Goal: Task Accomplishment & Management: Manage account settings

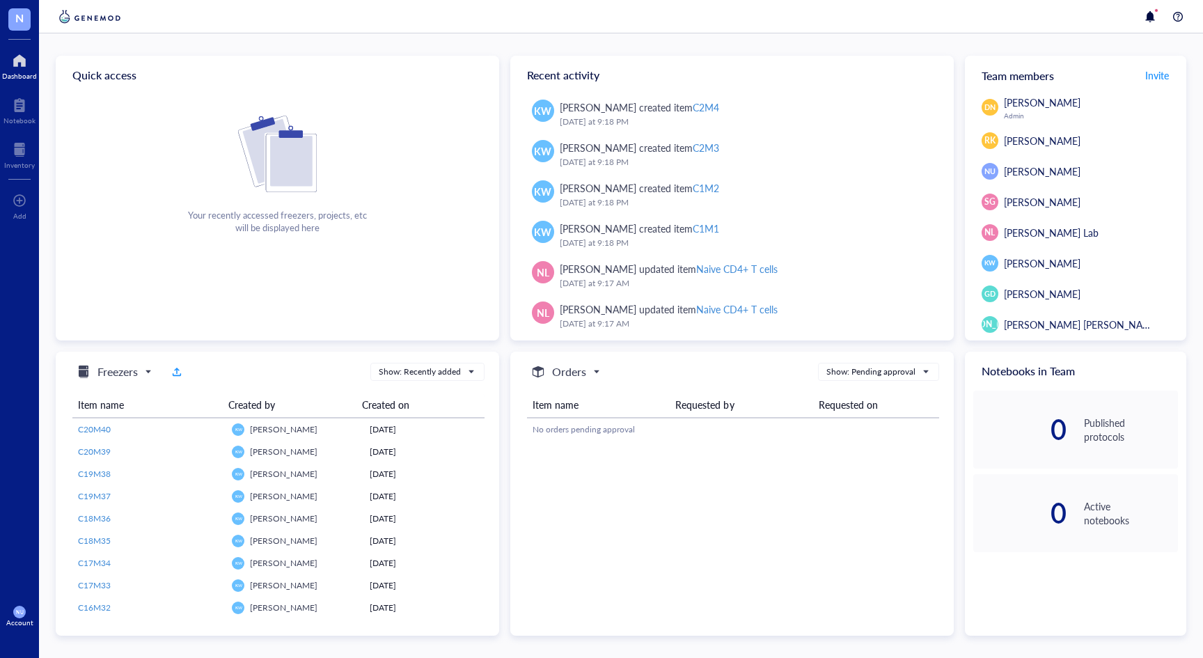
scroll to position [1584, 0]
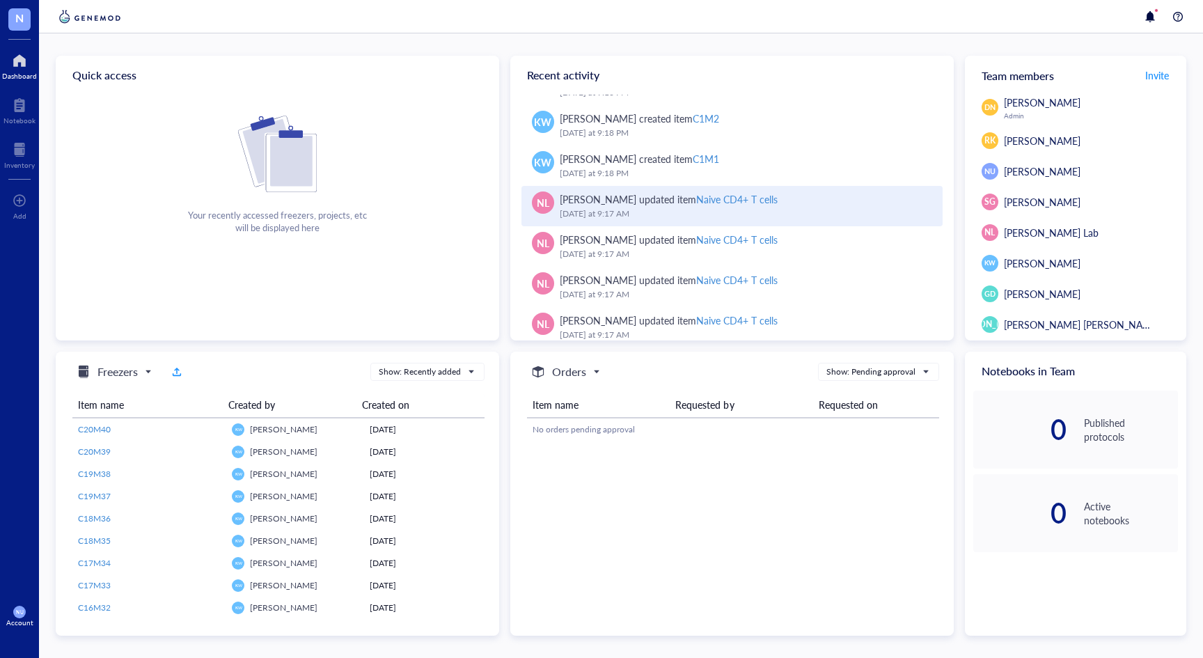
click at [741, 195] on div "Naive CD4+ T cells" at bounding box center [736, 199] width 81 height 14
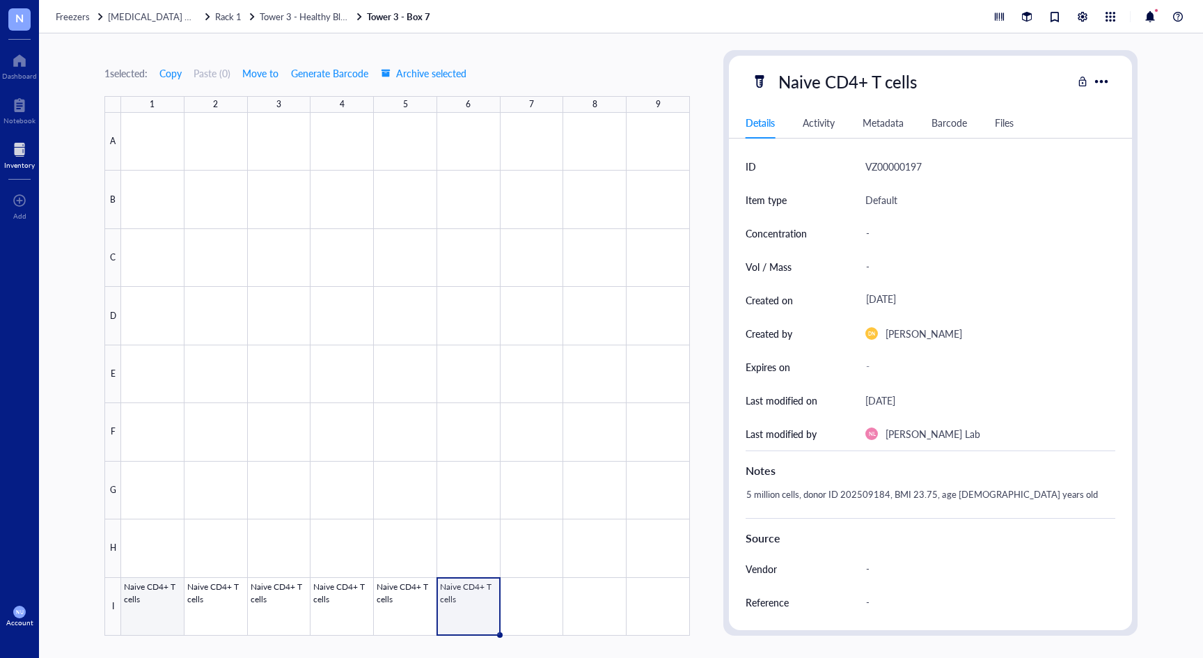
click at [164, 609] on div at bounding box center [405, 374] width 569 height 523
click at [695, 56] on div "1 selected: Copy Paste ( 0 ) Move to Generate Barcode Archive selected 1 2 3 4 …" at bounding box center [621, 345] width 1164 height 624
click at [292, 16] on span "Tower 3 - Healthy Blue" at bounding box center [305, 16] width 90 height 13
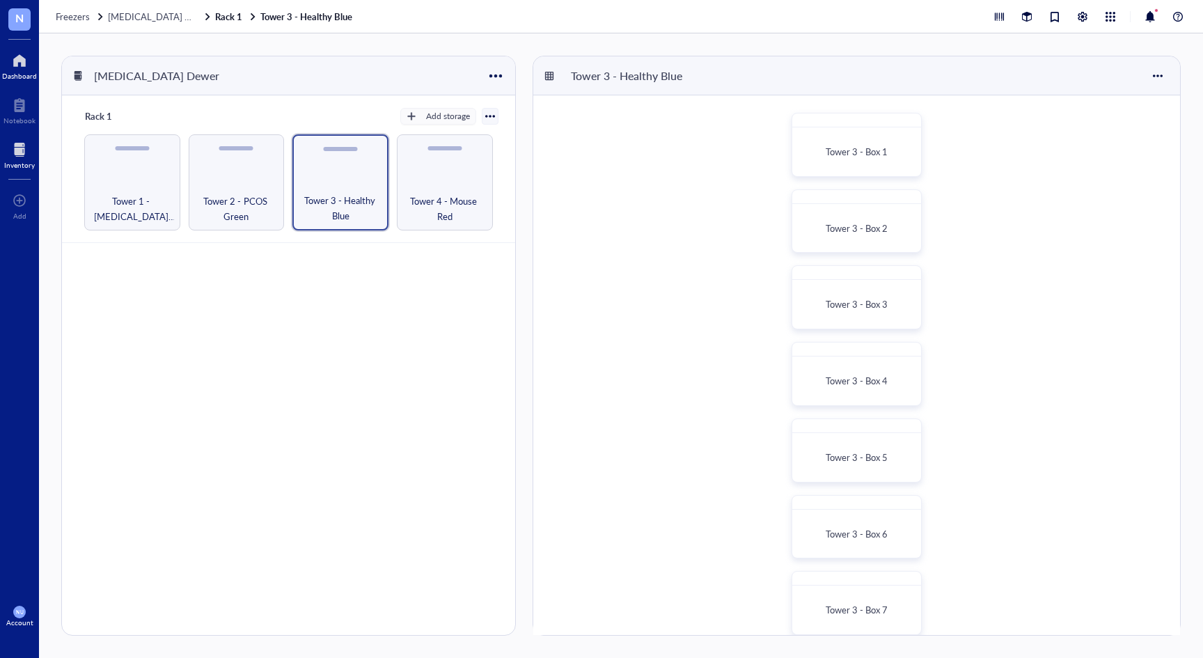
click at [22, 65] on div at bounding box center [19, 60] width 35 height 22
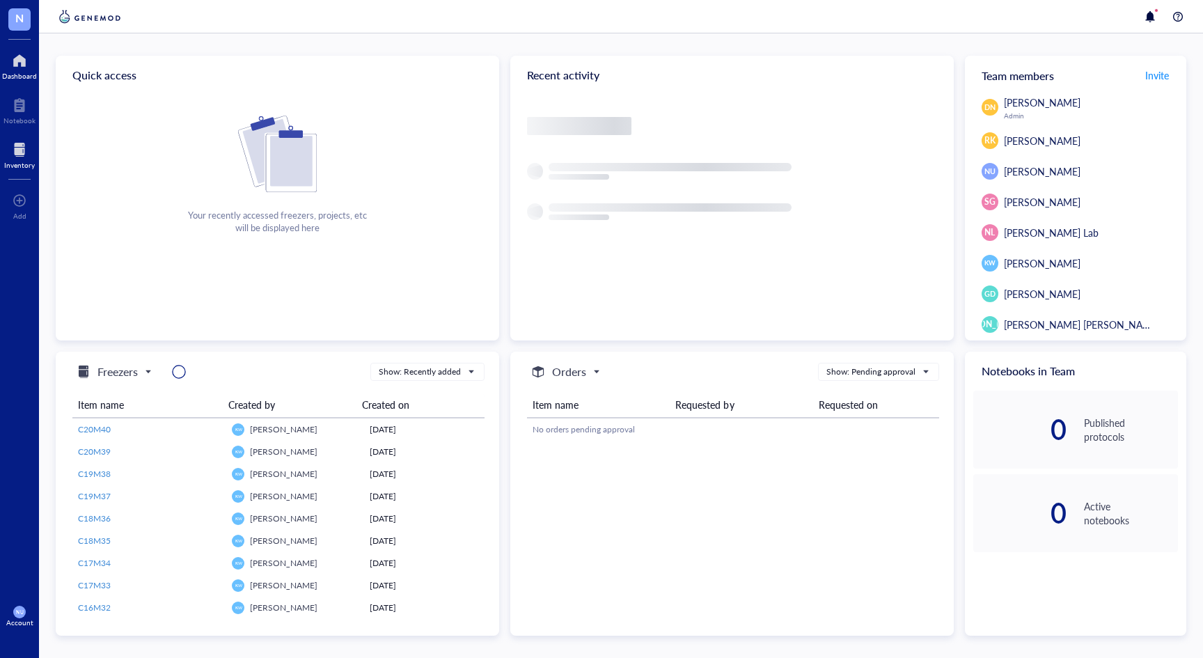
click at [22, 153] on div at bounding box center [19, 150] width 31 height 22
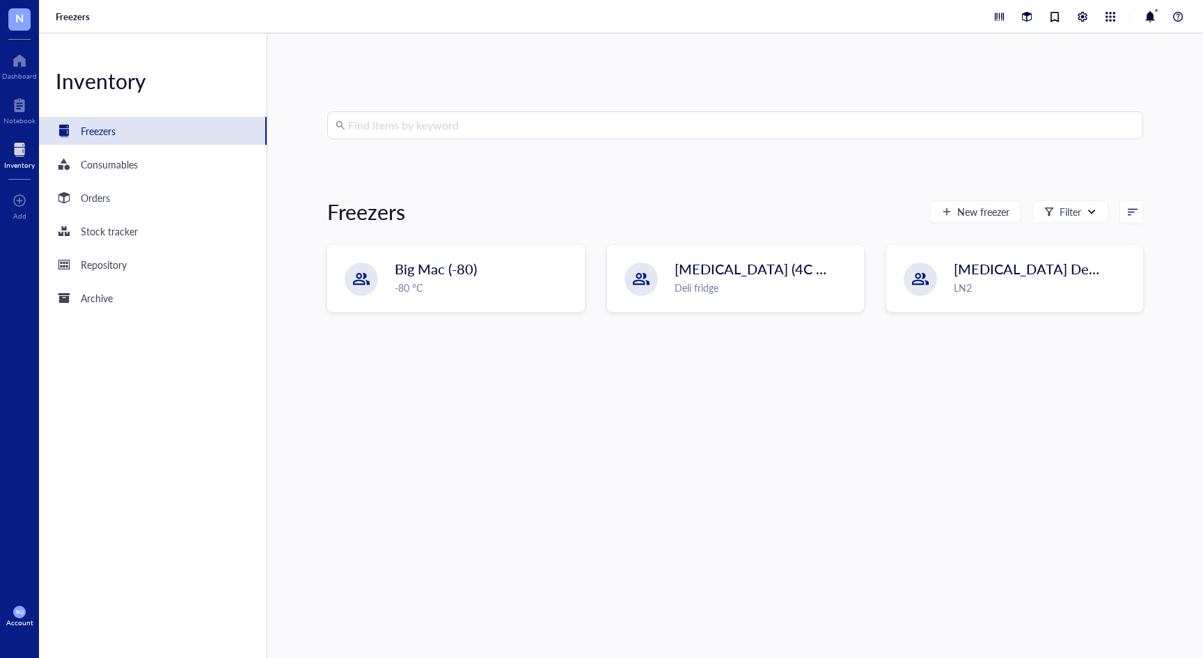
click at [489, 123] on input "search" at bounding box center [741, 125] width 787 height 26
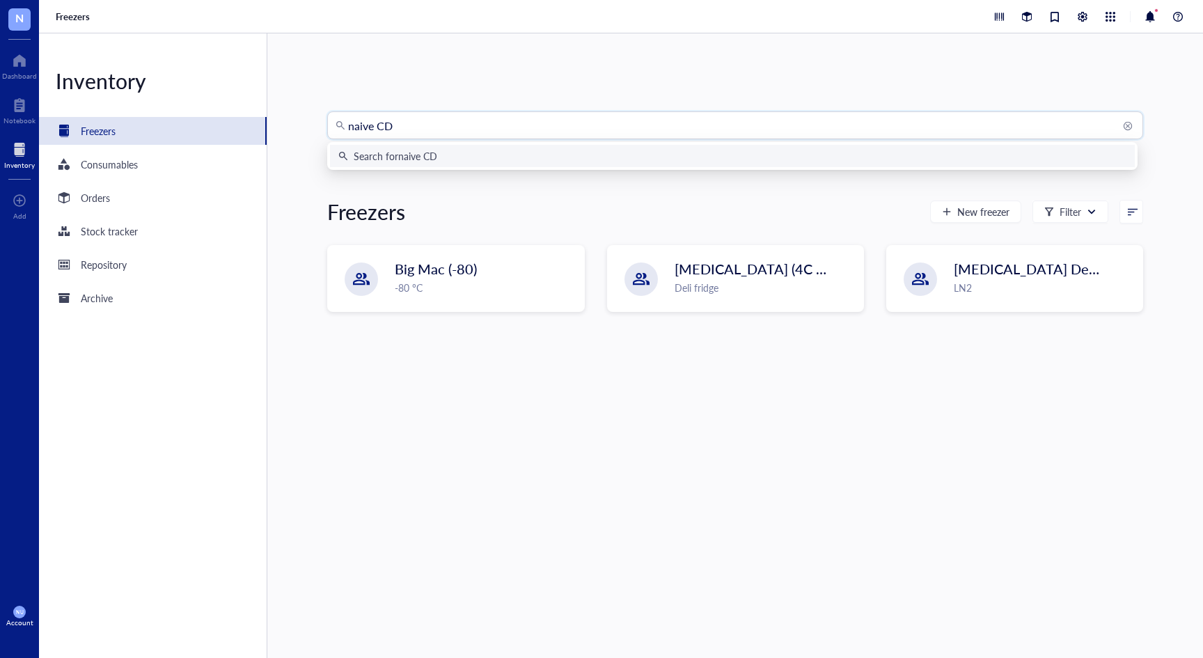
type input "naive CD4"
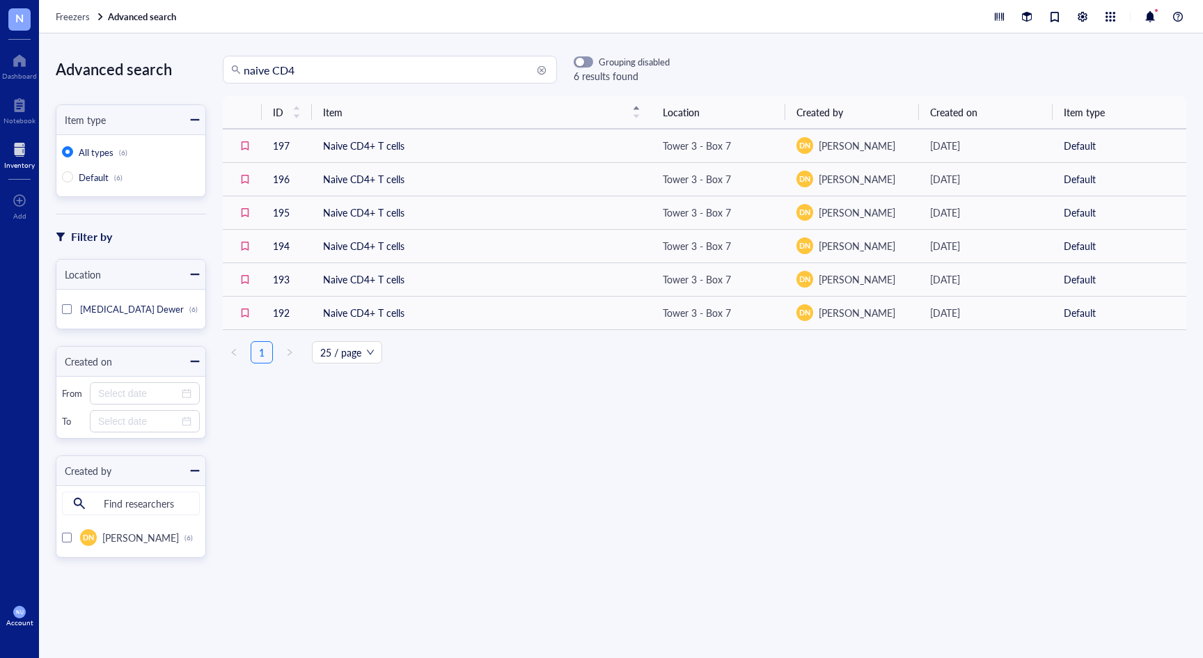
click at [75, 10] on div "Freezers Advanced search" at bounding box center [621, 16] width 1164 height 33
click at [76, 16] on span "Freezers" at bounding box center [73, 16] width 34 height 13
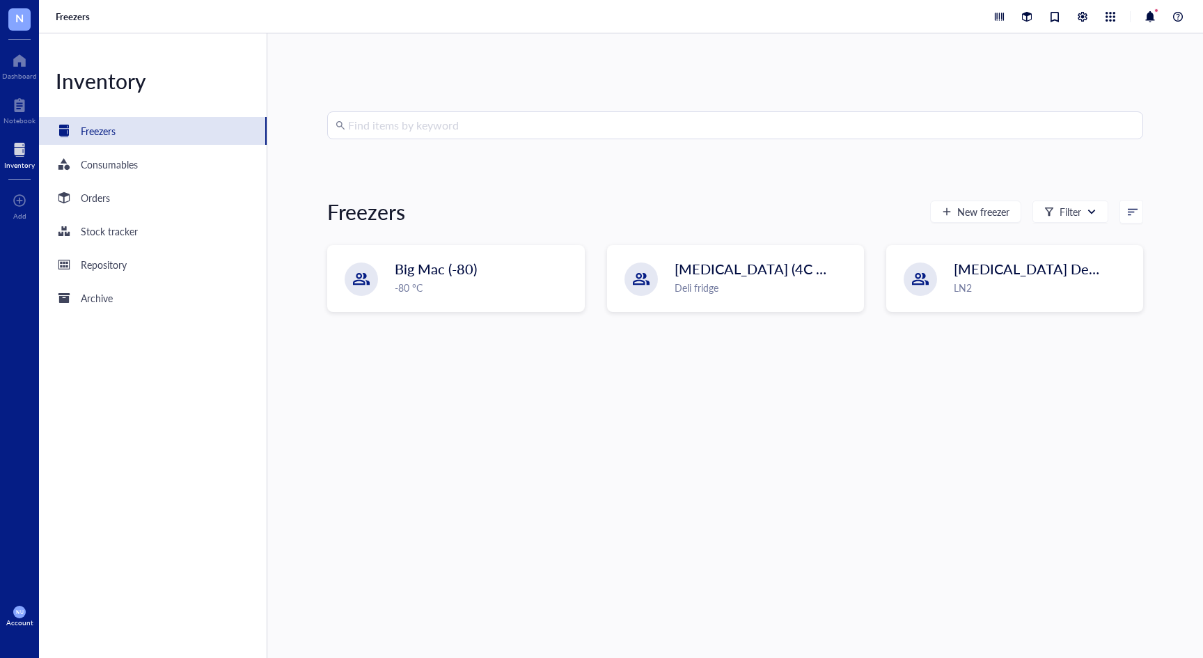
click at [572, 129] on input "search" at bounding box center [741, 125] width 787 height 26
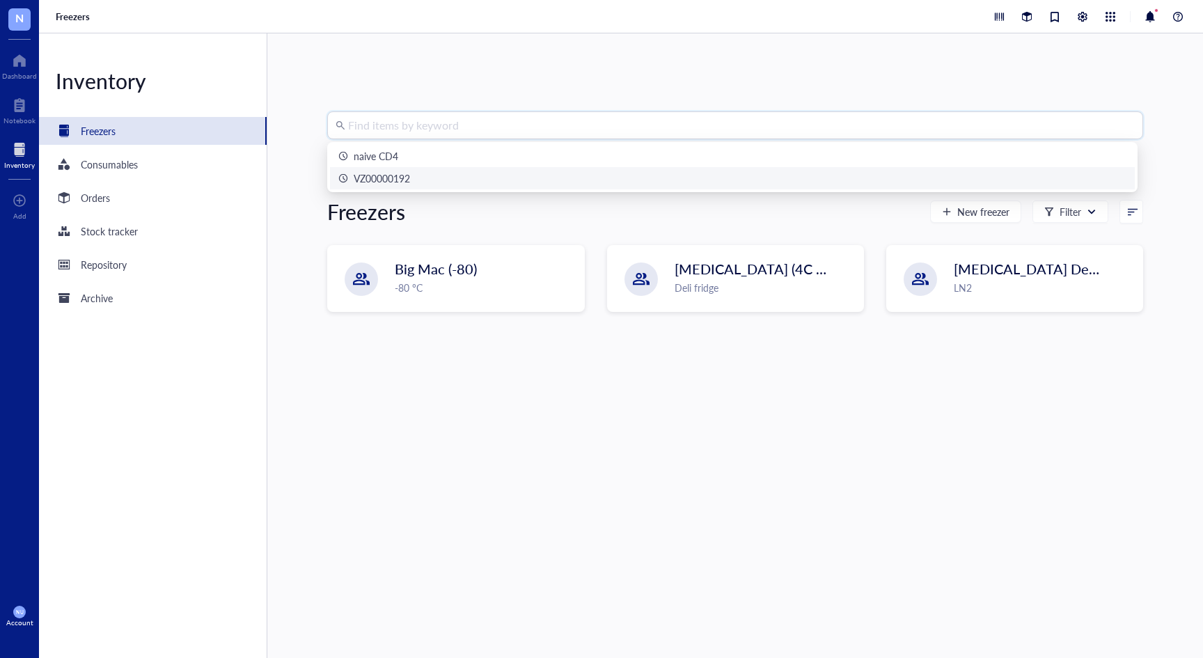
click at [588, 381] on div "Find items by keyword Freezers New freezer Filter Big Mac (-80) -80 °C [MEDICAL…" at bounding box center [735, 345] width 816 height 468
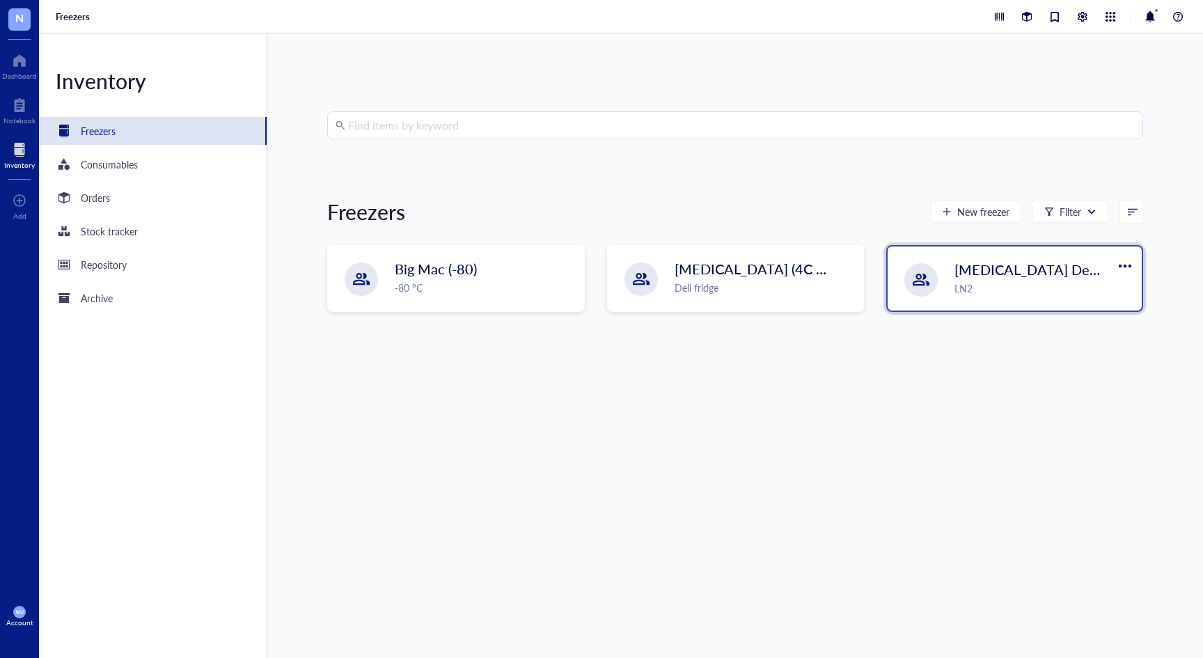
click at [986, 271] on span "[MEDICAL_DATA] Dewer" at bounding box center [1033, 269] width 159 height 19
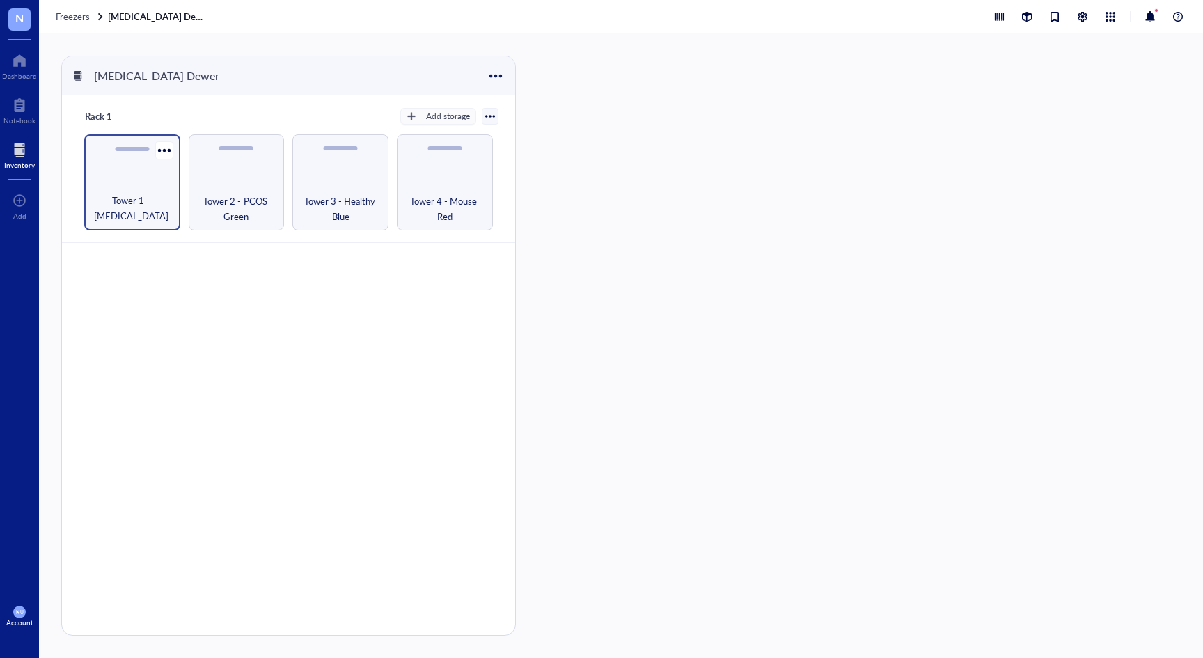
click at [174, 178] on div "Tower 1 - [MEDICAL_DATA] Yellow" at bounding box center [132, 182] width 96 height 96
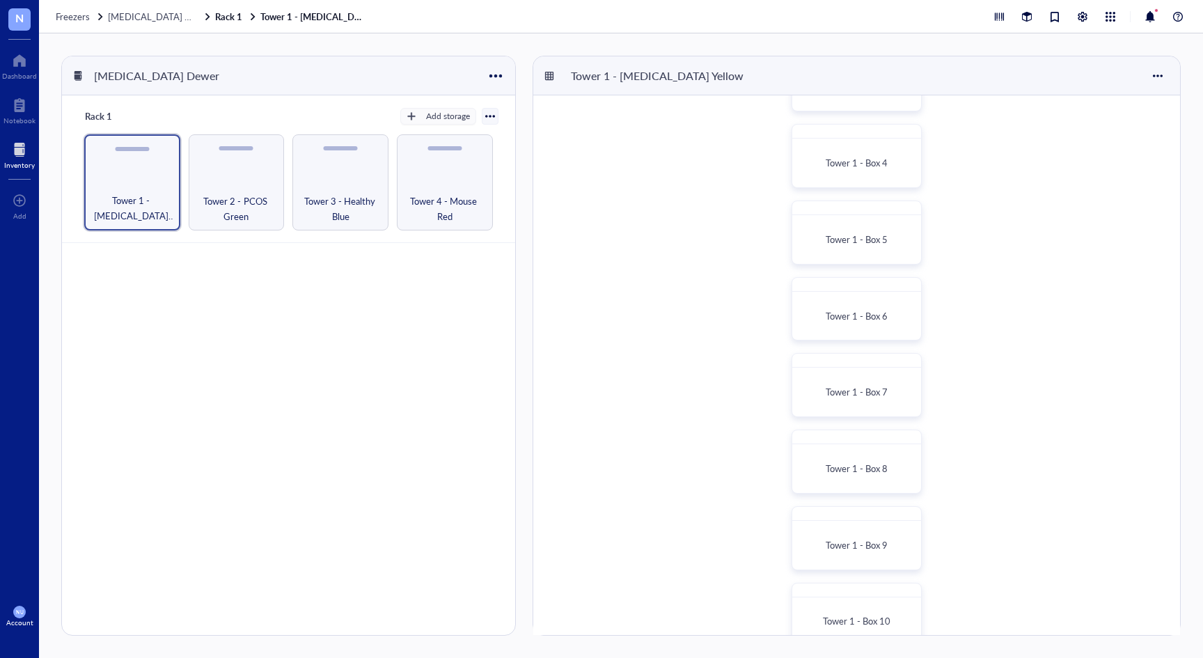
scroll to position [246, 0]
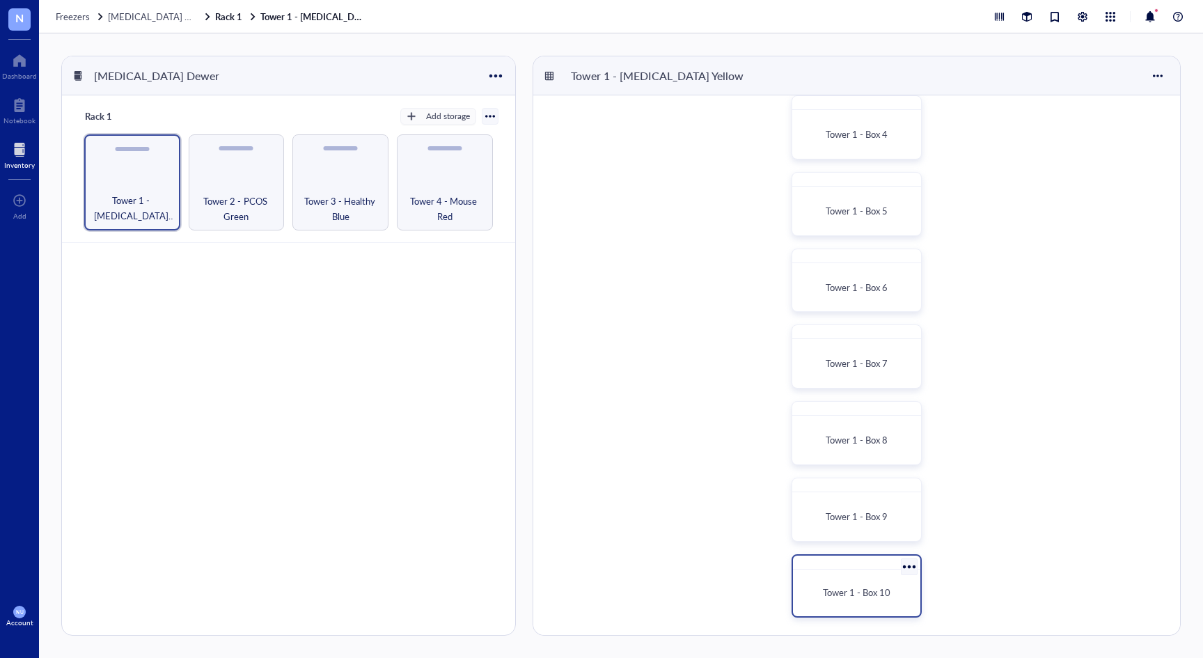
click at [829, 563] on div at bounding box center [856, 562] width 127 height 14
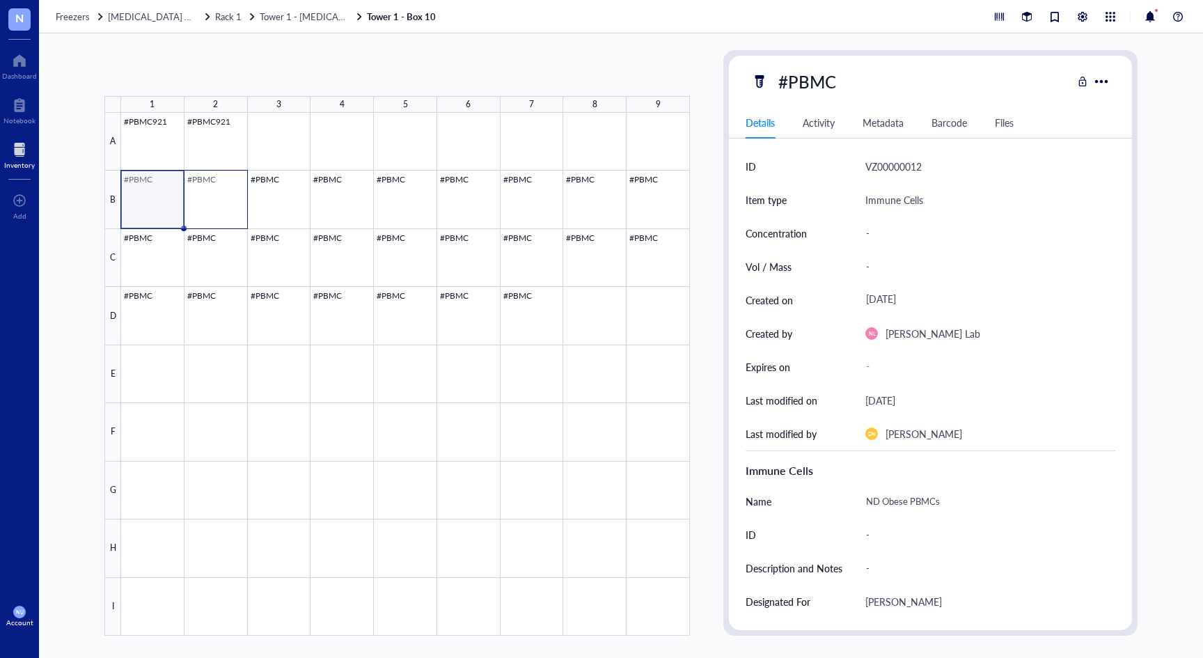
drag, startPoint x: 142, startPoint y: 203, endPoint x: 214, endPoint y: 202, distance: 72.4
click at [214, 202] on div at bounding box center [405, 374] width 569 height 523
drag, startPoint x: 158, startPoint y: 195, endPoint x: 186, endPoint y: 241, distance: 53.7
click at [186, 241] on div at bounding box center [405, 374] width 569 height 523
click at [530, 324] on div at bounding box center [405, 374] width 569 height 523
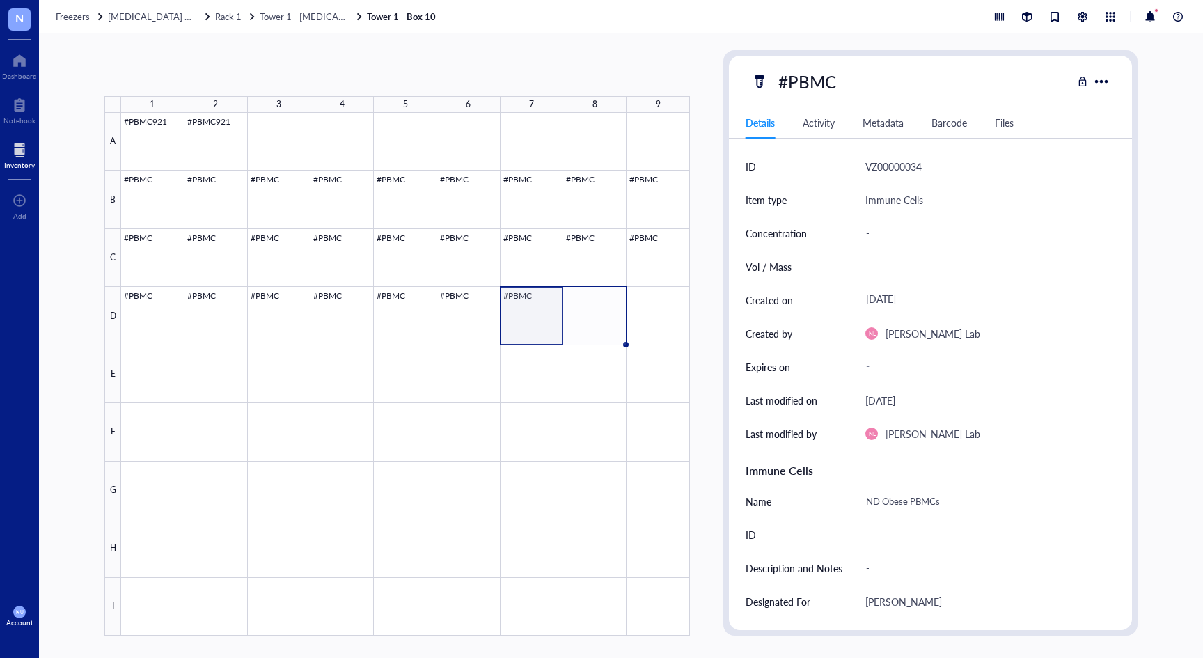
drag, startPoint x: 563, startPoint y: 343, endPoint x: 594, endPoint y: 344, distance: 30.6
click at [0, 0] on div "#PBMC921 #PBMC921 #PBMC #PBMC #PBMC #PBMC #PBMC #PBMC #PBMC #PBMC #PBMC #PBMC #…" at bounding box center [0, 0] width 0 height 0
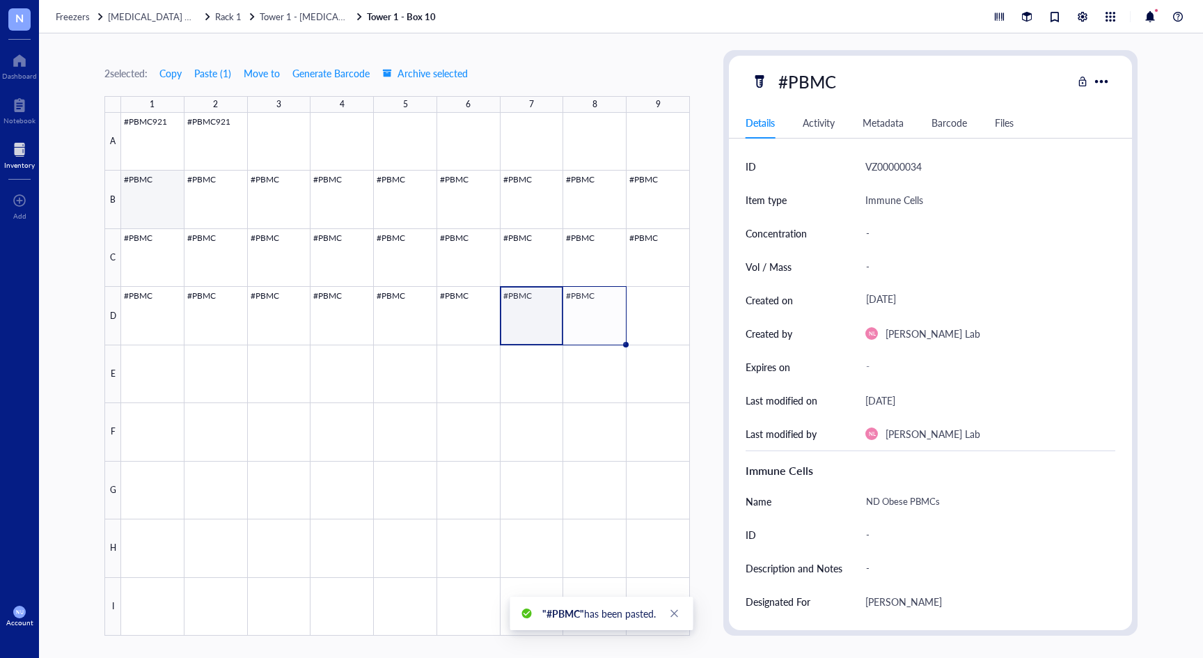
click at [143, 203] on div at bounding box center [405, 374] width 569 height 523
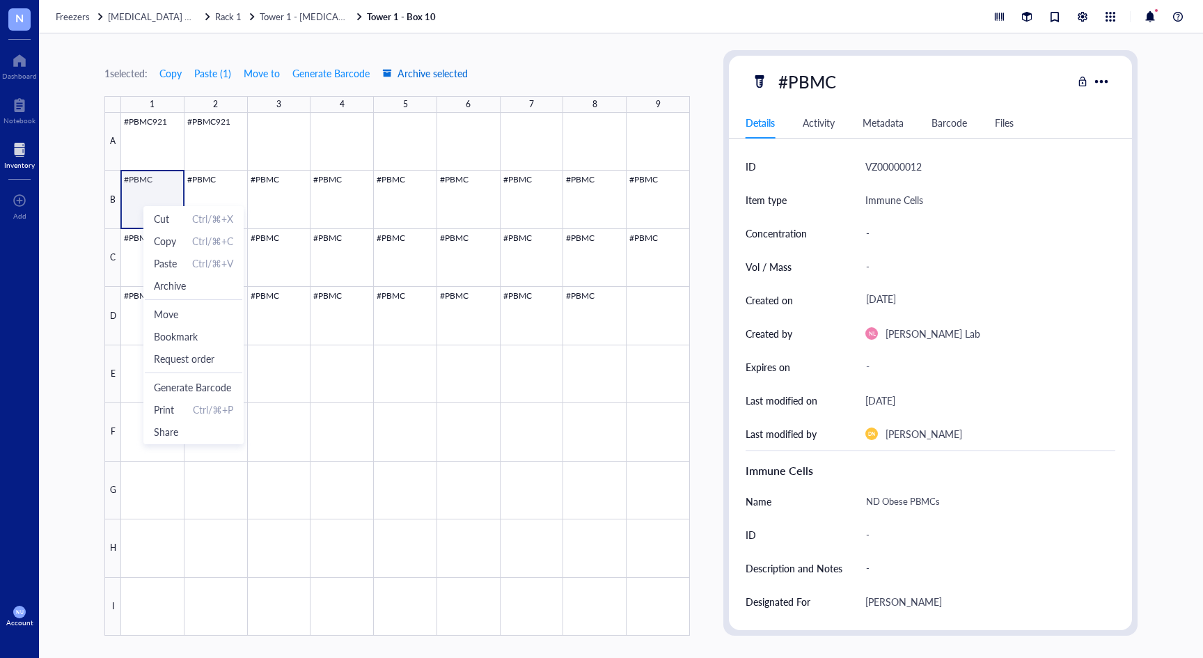
click at [427, 71] on span "Archive selected" at bounding box center [425, 73] width 86 height 11
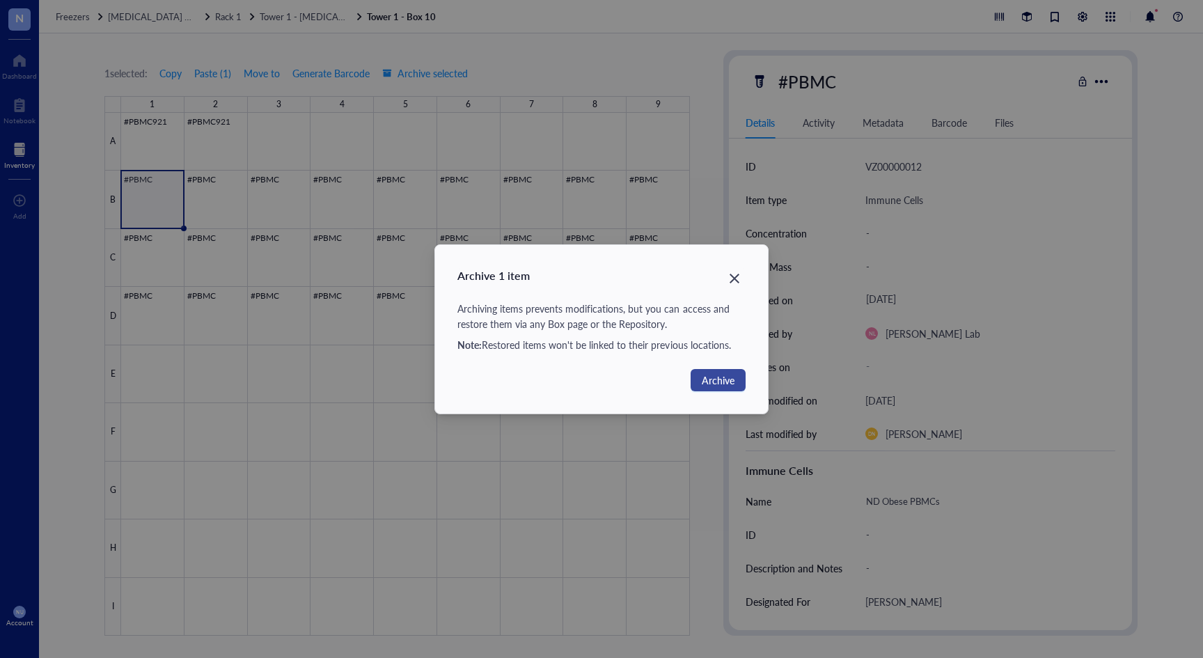
click at [712, 384] on span "Archive" at bounding box center [718, 379] width 33 height 15
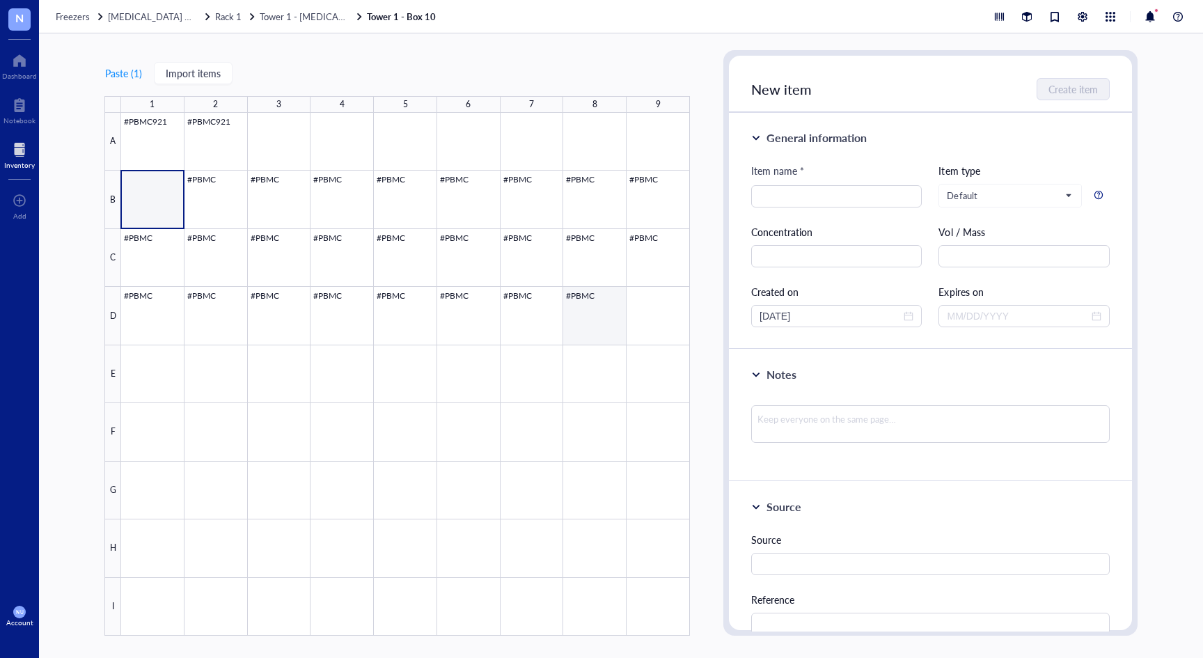
click at [592, 333] on div at bounding box center [405, 374] width 569 height 523
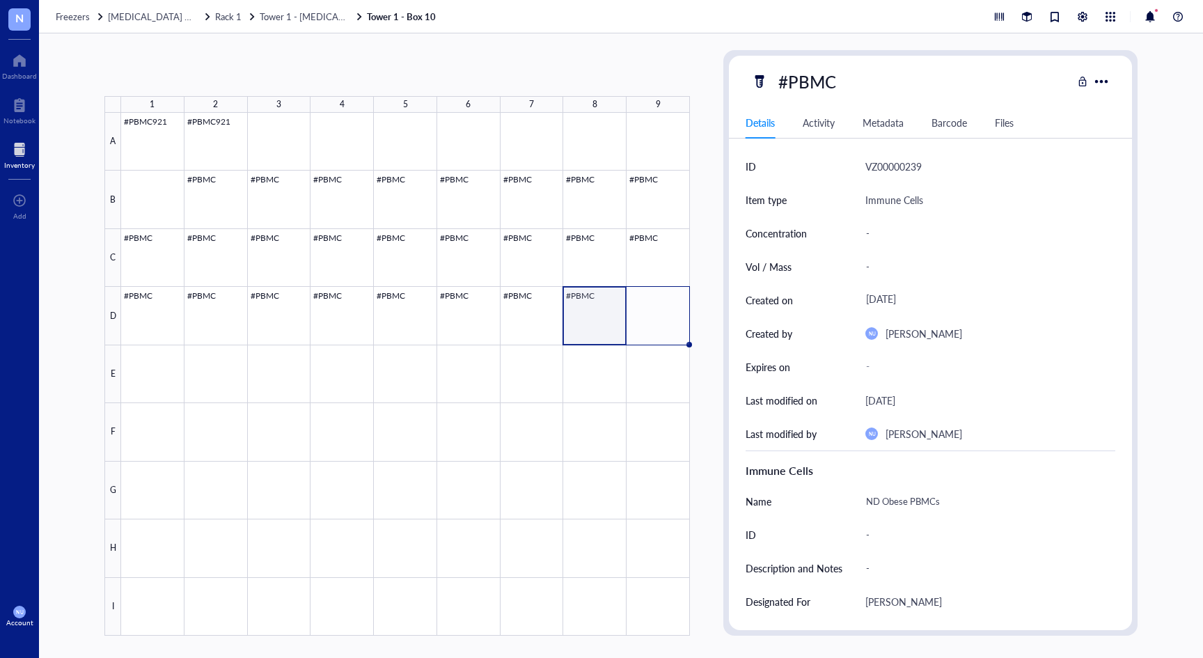
drag, startPoint x: 625, startPoint y: 345, endPoint x: 653, endPoint y: 420, distance: 79.5
click at [0, 0] on div "#PBMC921 #PBMC921 #PBMC #PBMC #PBMC #PBMC #PBMC #PBMC #PBMC #PBMC #PBMC #PBMC #…" at bounding box center [0, 0] width 0 height 0
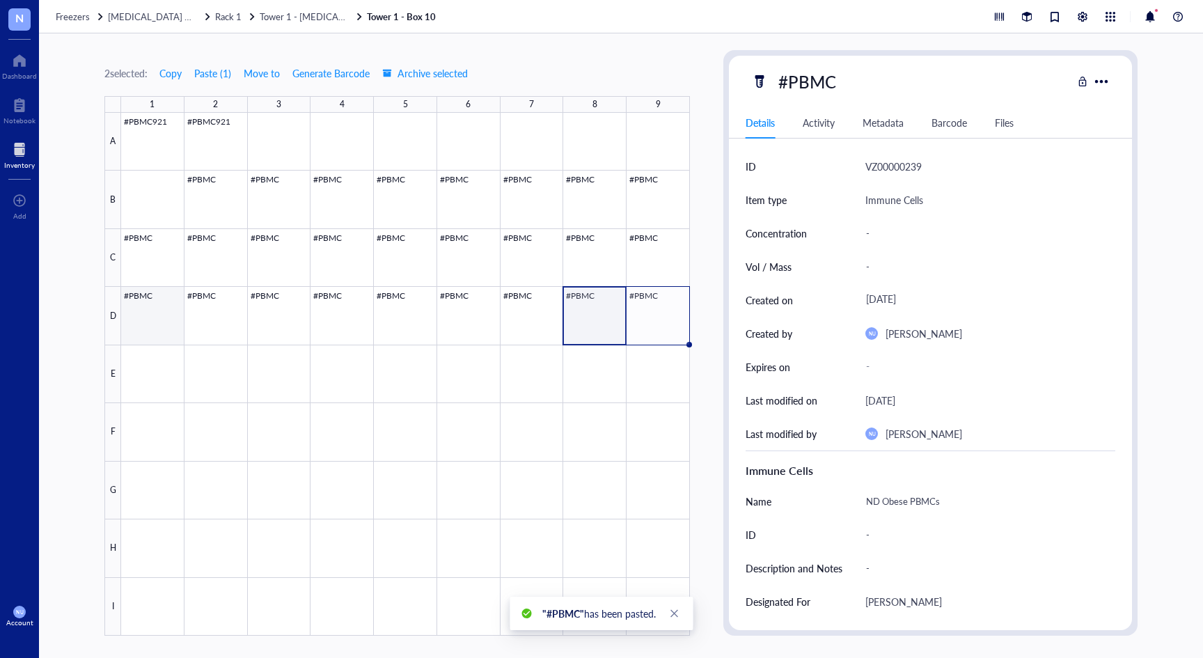
click at [164, 320] on div at bounding box center [405, 374] width 569 height 523
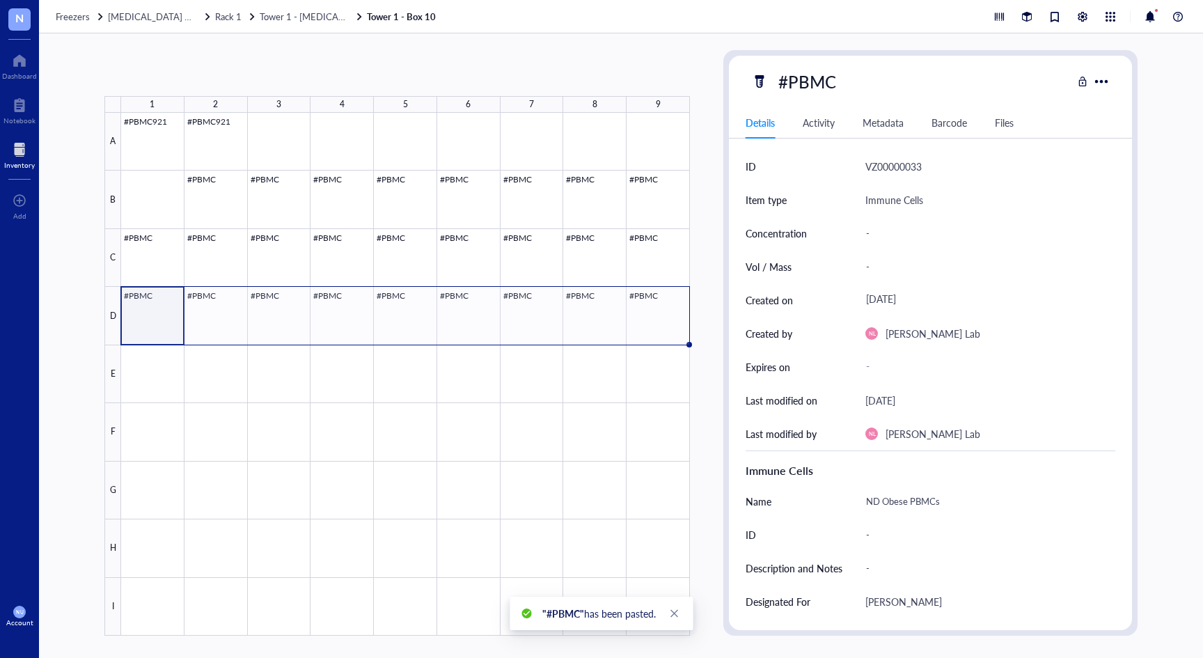
drag, startPoint x: 183, startPoint y: 343, endPoint x: 674, endPoint y: 417, distance: 496.3
click at [0, 0] on div "#PBMC921 #PBMC921 #PBMC #PBMC #PBMC #PBMC #PBMC #PBMC #PBMC #PBMC #PBMC #PBMC #…" at bounding box center [0, 0] width 0 height 0
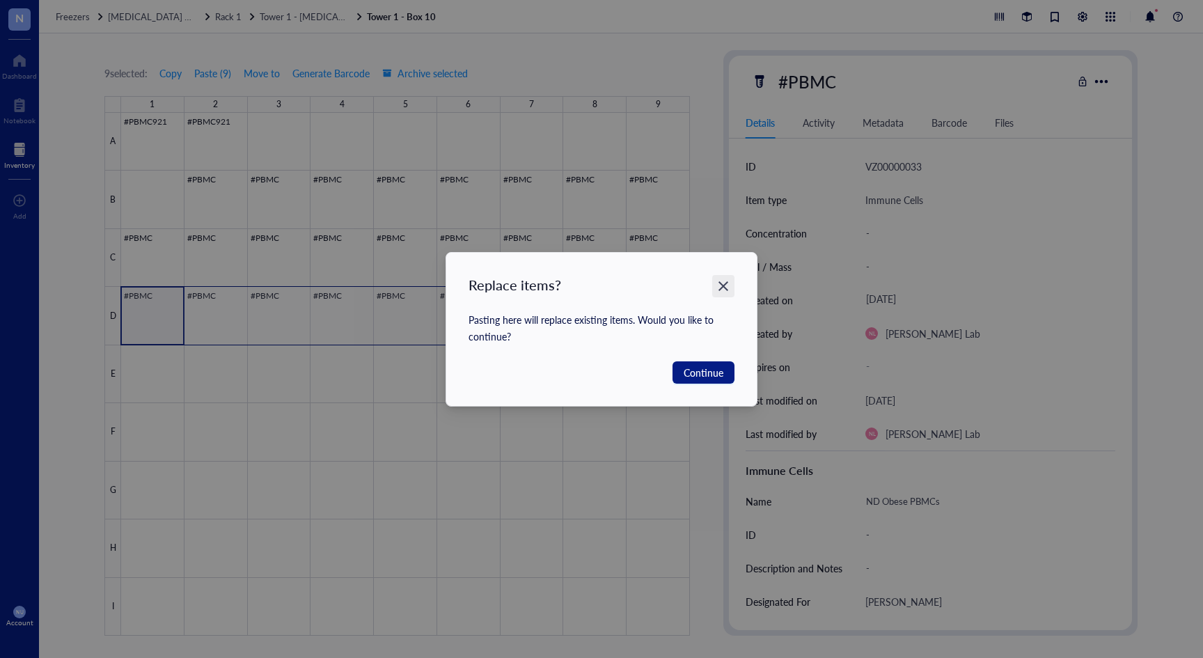
click at [730, 287] on div "Close" at bounding box center [723, 286] width 22 height 22
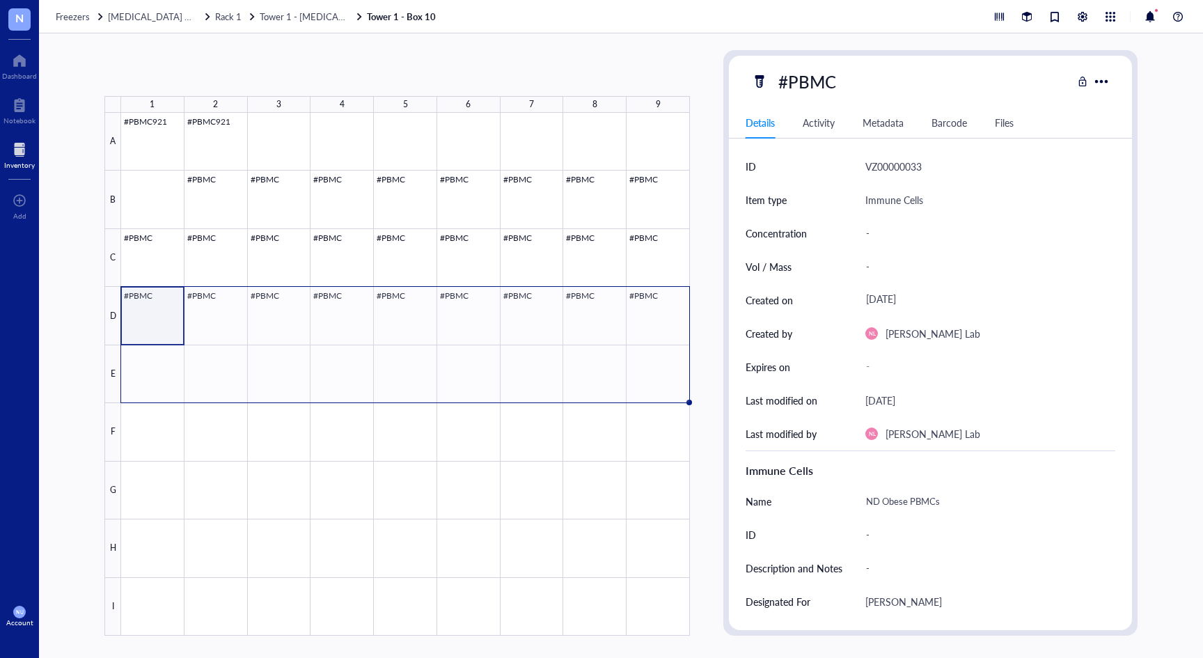
drag, startPoint x: 691, startPoint y: 346, endPoint x: 601, endPoint y: 395, distance: 102.5
click at [0, 0] on div "#PBMC921 #PBMC921 #PBMC #PBMC #PBMC #PBMC #PBMC #PBMC #PBMC #PBMC #PBMC #PBMC #…" at bounding box center [0, 0] width 0 height 0
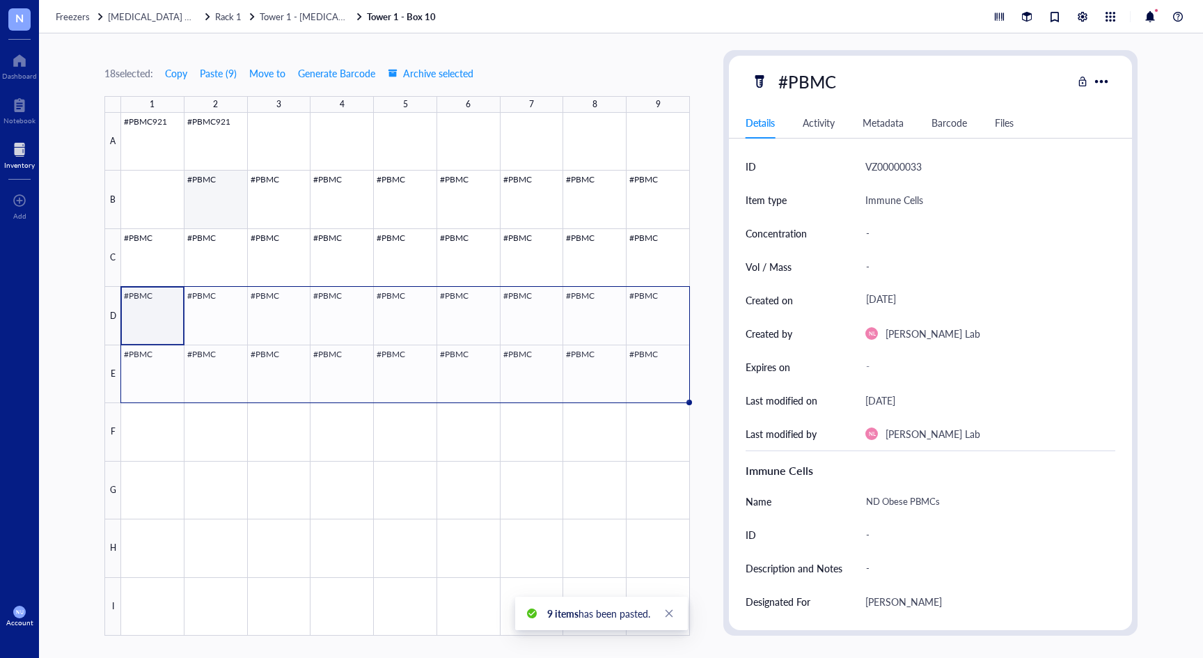
click at [200, 189] on div at bounding box center [405, 374] width 569 height 523
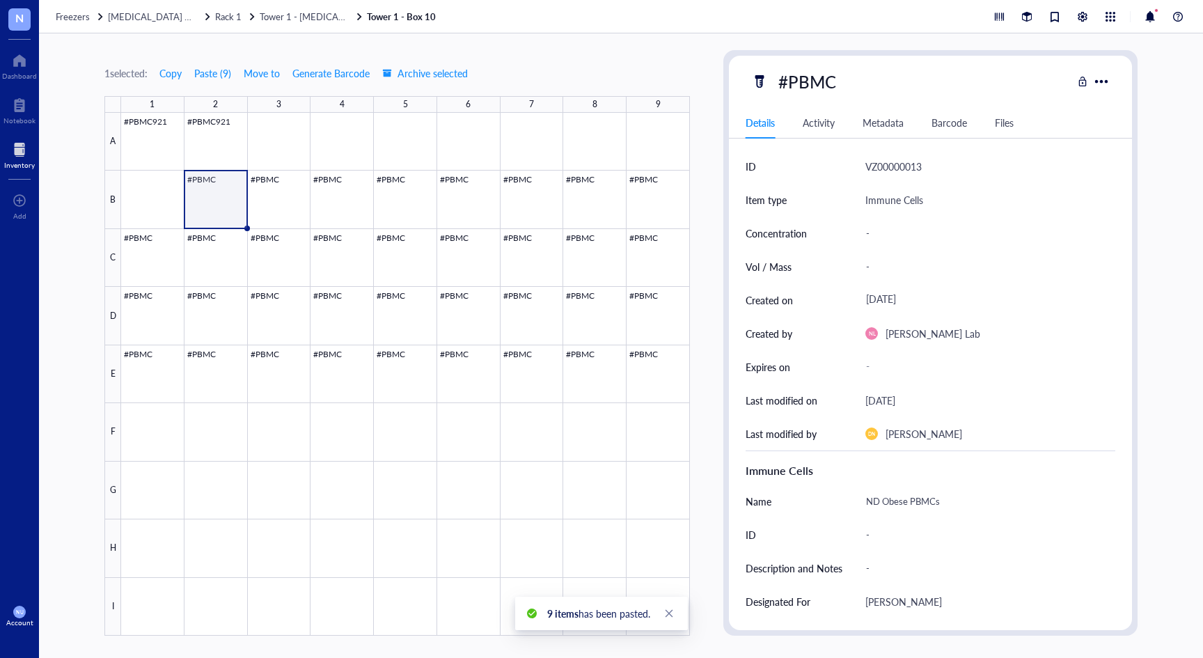
drag, startPoint x: 205, startPoint y: 205, endPoint x: 219, endPoint y: 206, distance: 14.0
click at [210, 205] on div at bounding box center [405, 374] width 569 height 523
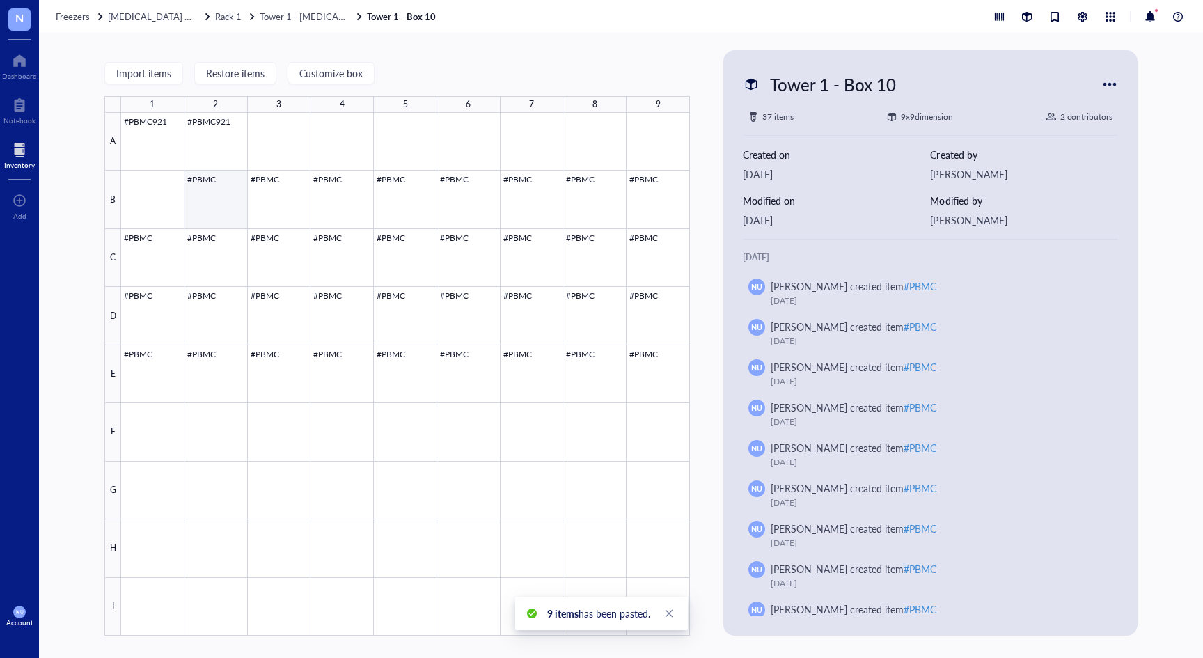
click at [232, 218] on div at bounding box center [405, 374] width 569 height 523
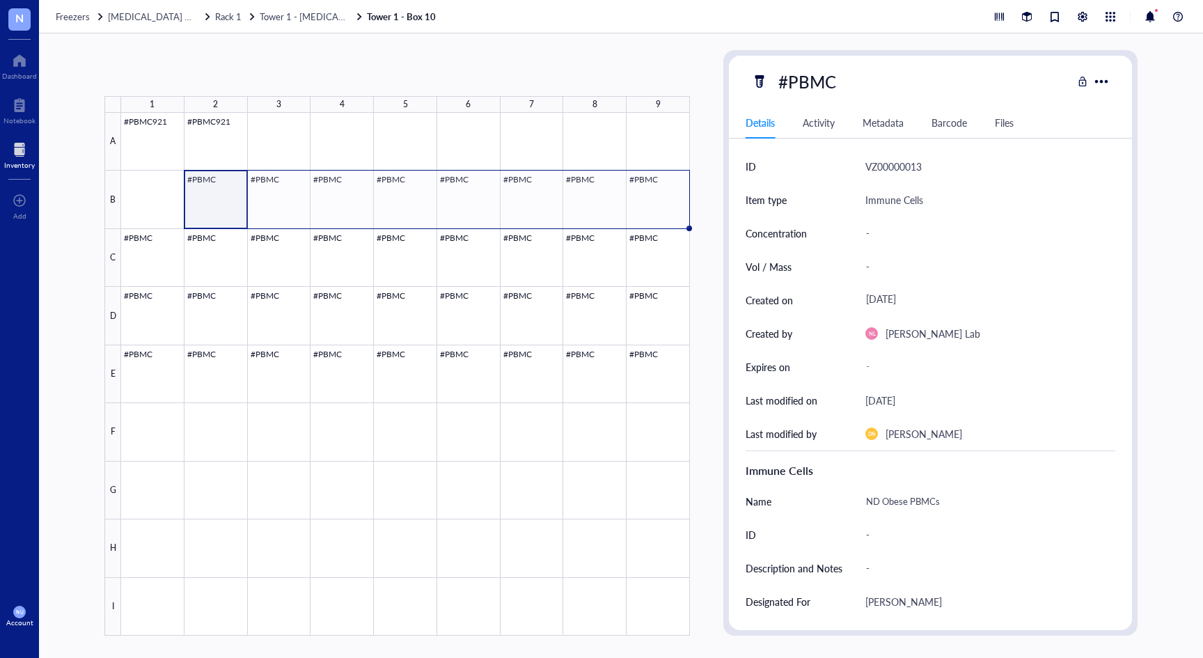
drag, startPoint x: 248, startPoint y: 230, endPoint x: 680, endPoint y: 230, distance: 432.3
click at [0, 0] on div "#PBMC921 #PBMC921 #PBMC #PBMC #PBMC #PBMC #PBMC #PBMC #PBMC #PBMC #PBMC #PBMC #…" at bounding box center [0, 0] width 0 height 0
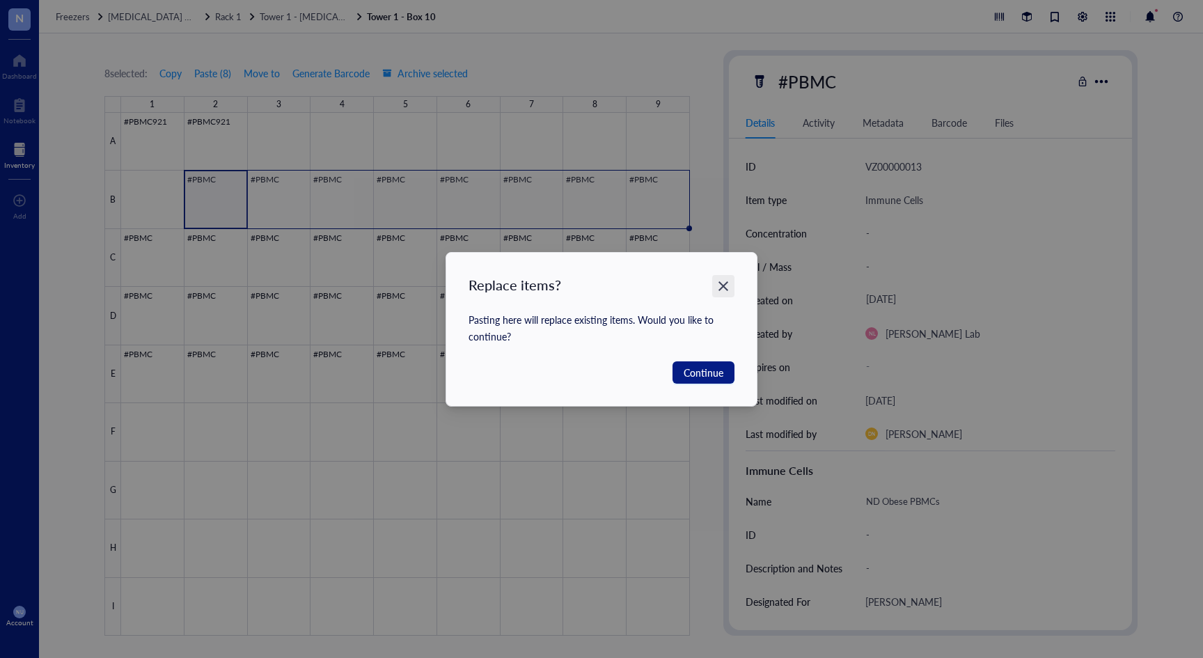
click at [727, 288] on icon "Close" at bounding box center [723, 285] width 13 height 13
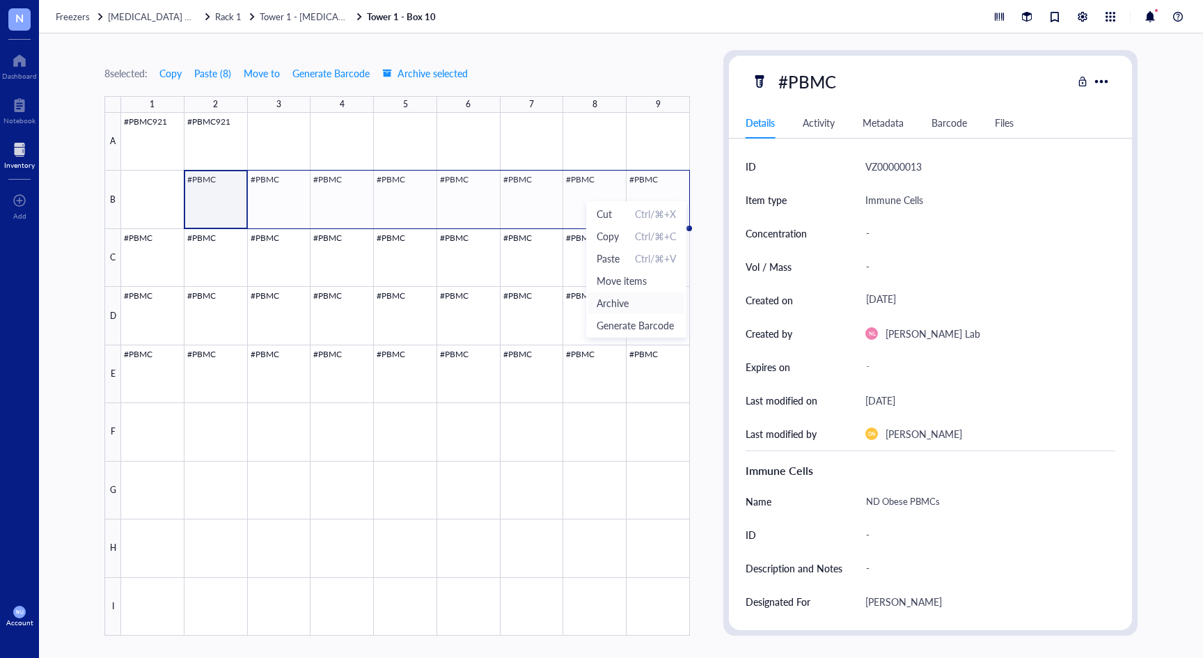
click at [639, 307] on span "Archive" at bounding box center [636, 302] width 79 height 15
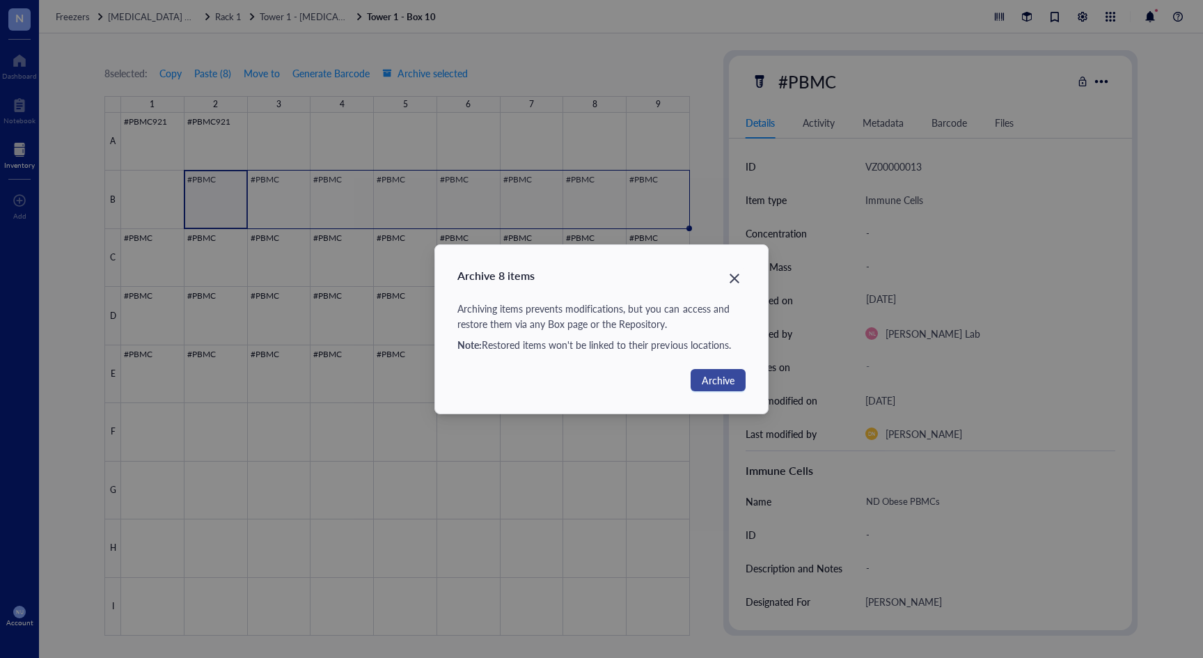
click at [716, 378] on span "Archive" at bounding box center [718, 379] width 33 height 15
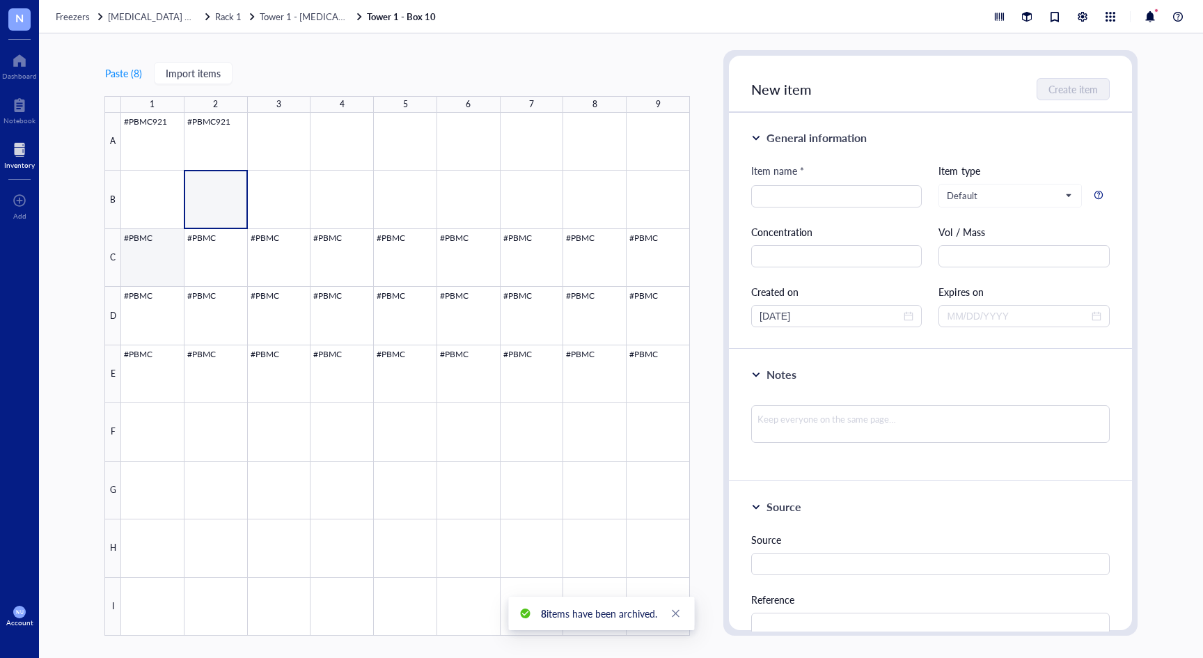
click at [155, 265] on div at bounding box center [405, 374] width 569 height 523
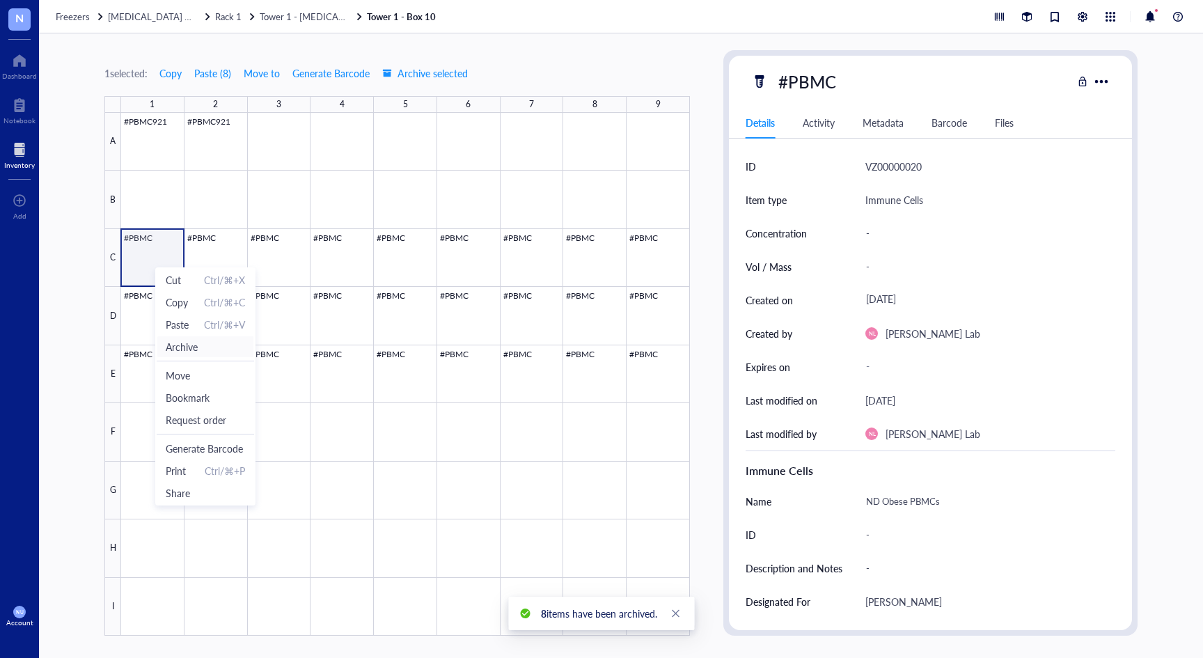
click at [216, 351] on span "Archive" at bounding box center [205, 346] width 79 height 15
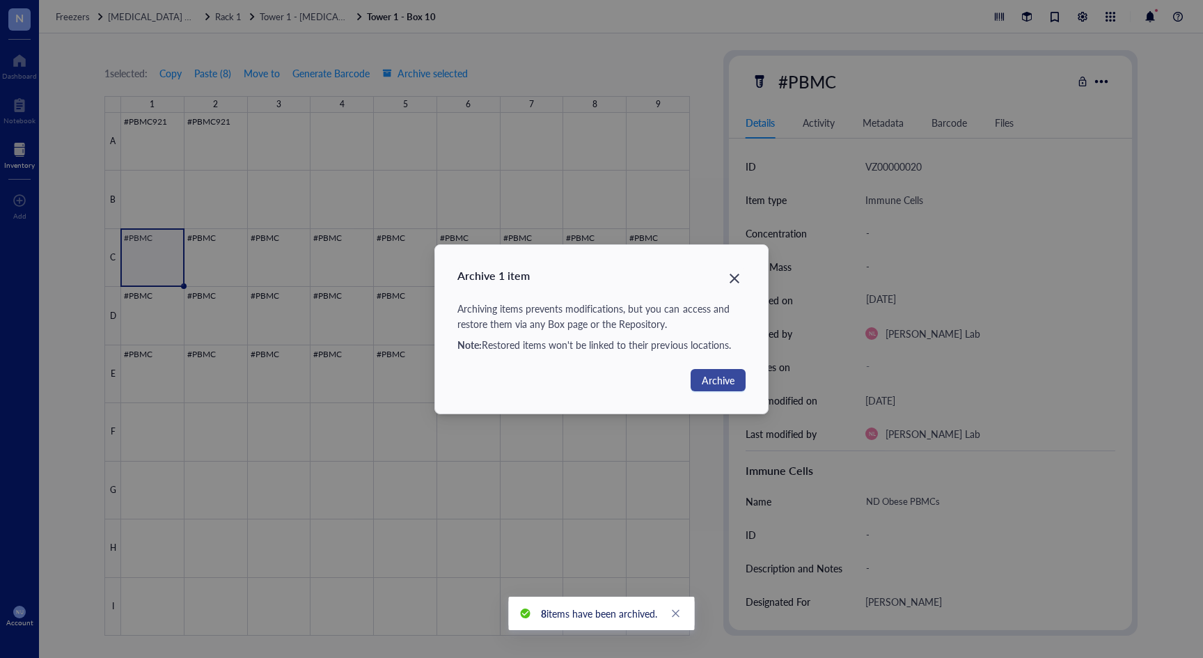
click at [735, 378] on button "Archive" at bounding box center [718, 380] width 55 height 22
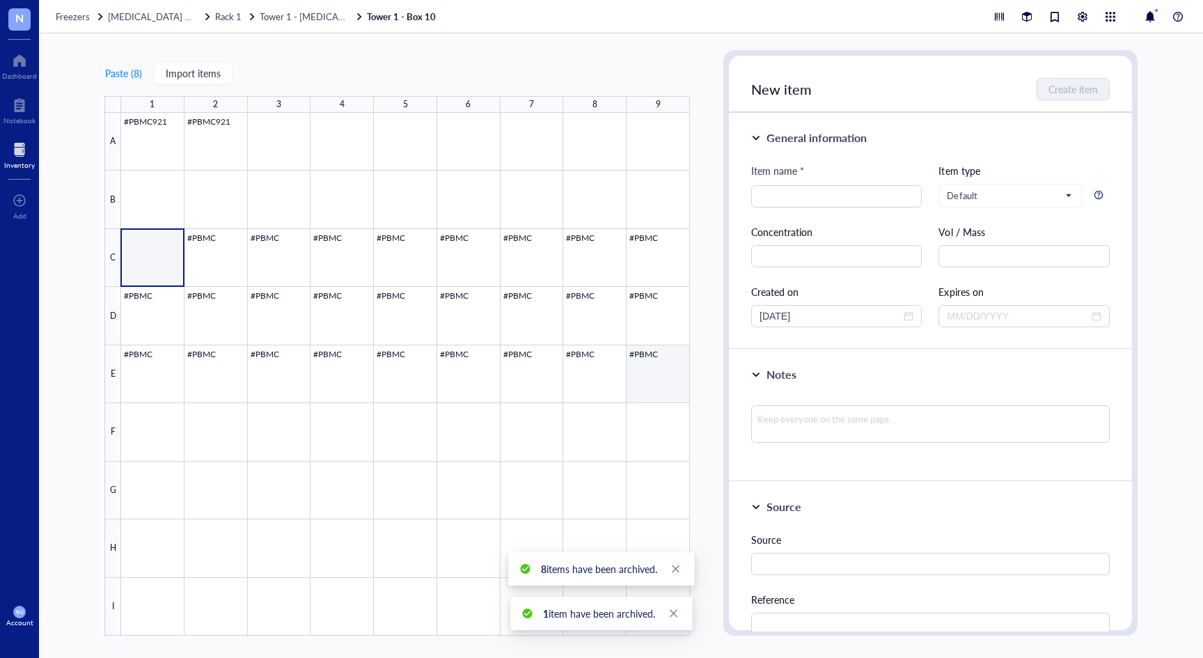
click at [675, 371] on div at bounding box center [405, 374] width 569 height 523
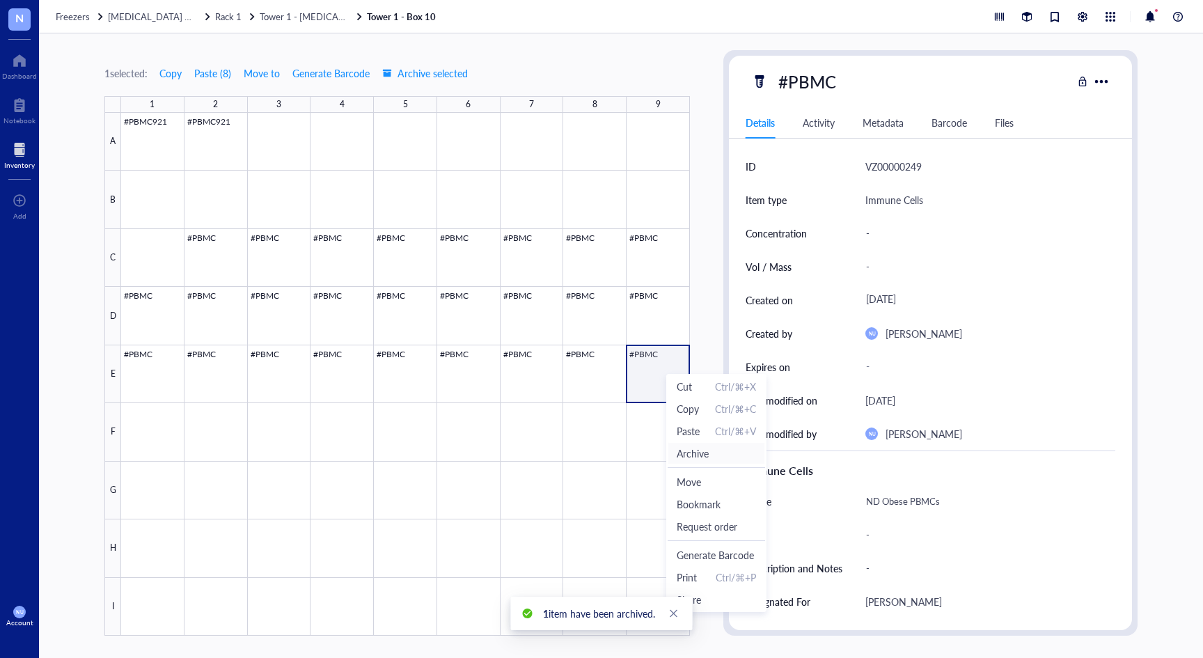
click at [730, 458] on span "Archive" at bounding box center [716, 453] width 79 height 15
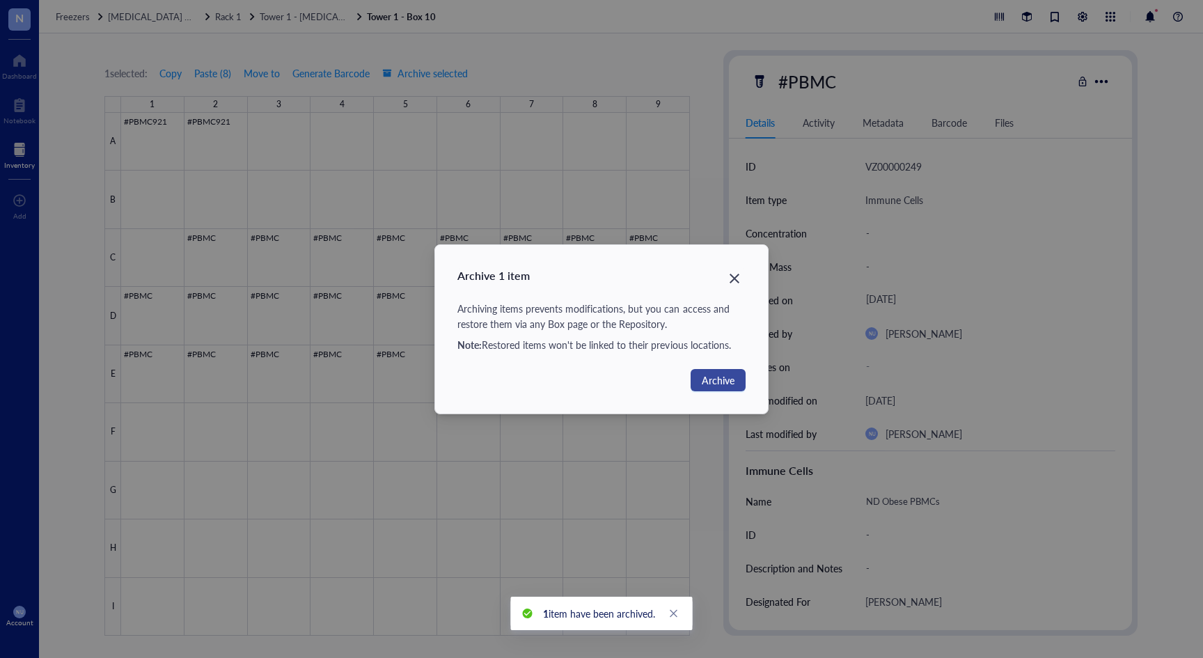
click at [709, 377] on span "Archive" at bounding box center [718, 379] width 33 height 15
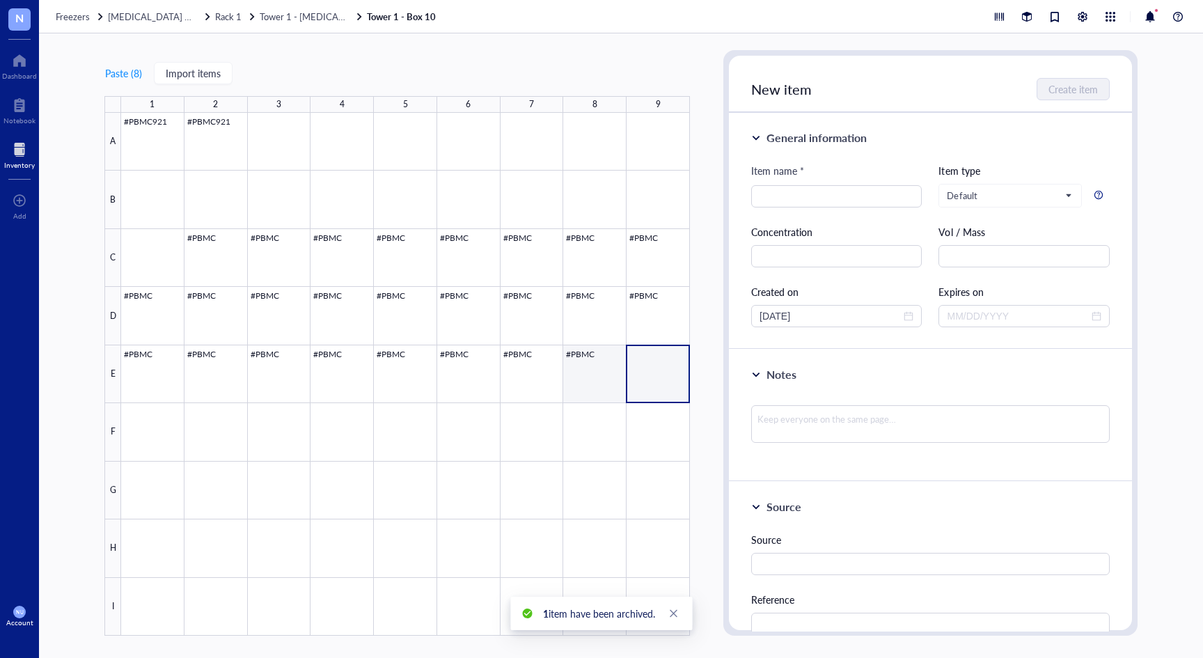
click at [588, 358] on div at bounding box center [405, 374] width 569 height 523
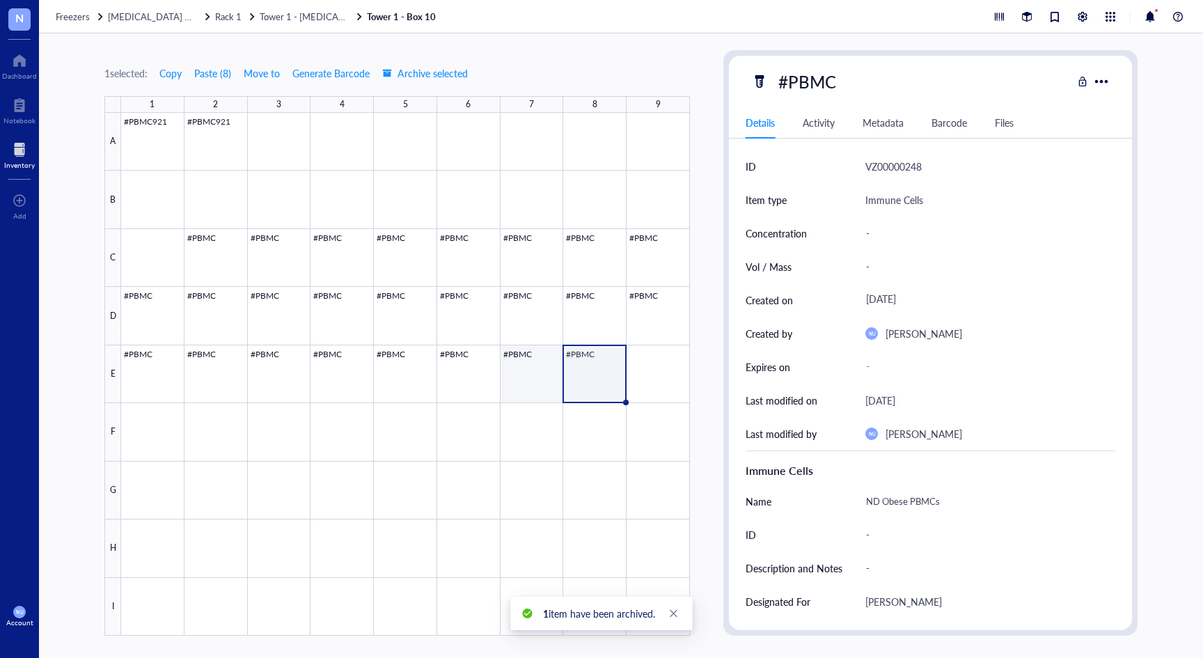
click at [517, 364] on div at bounding box center [405, 374] width 569 height 523
click at [432, 368] on div at bounding box center [405, 374] width 569 height 523
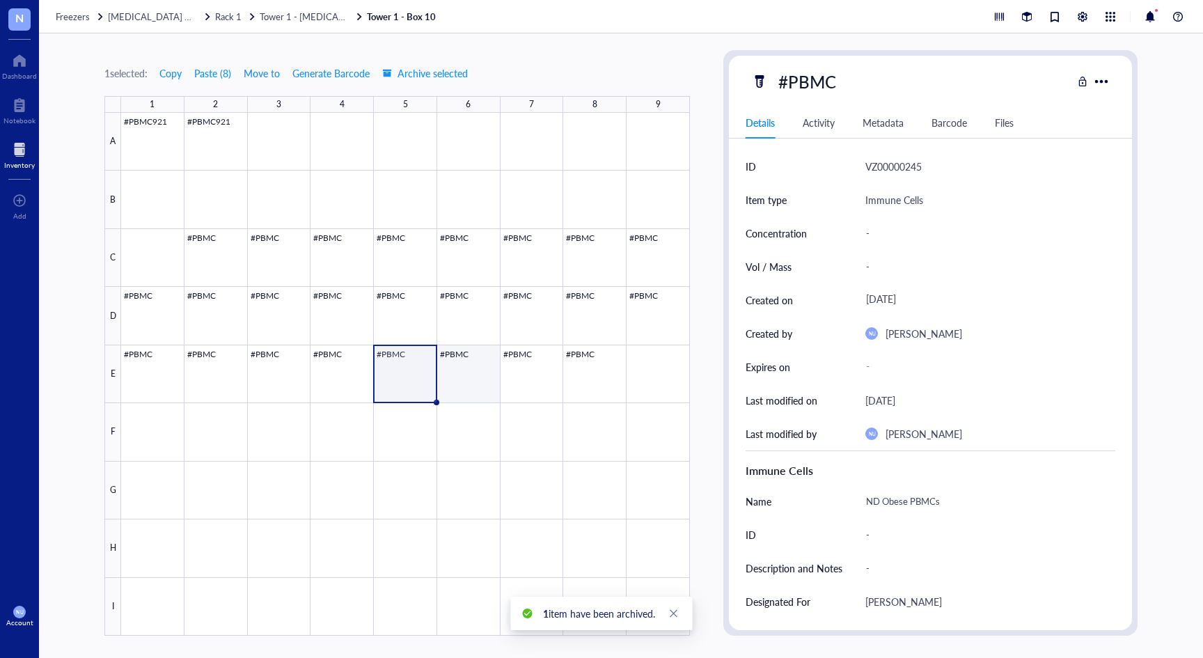
click at [474, 372] on div at bounding box center [405, 374] width 569 height 523
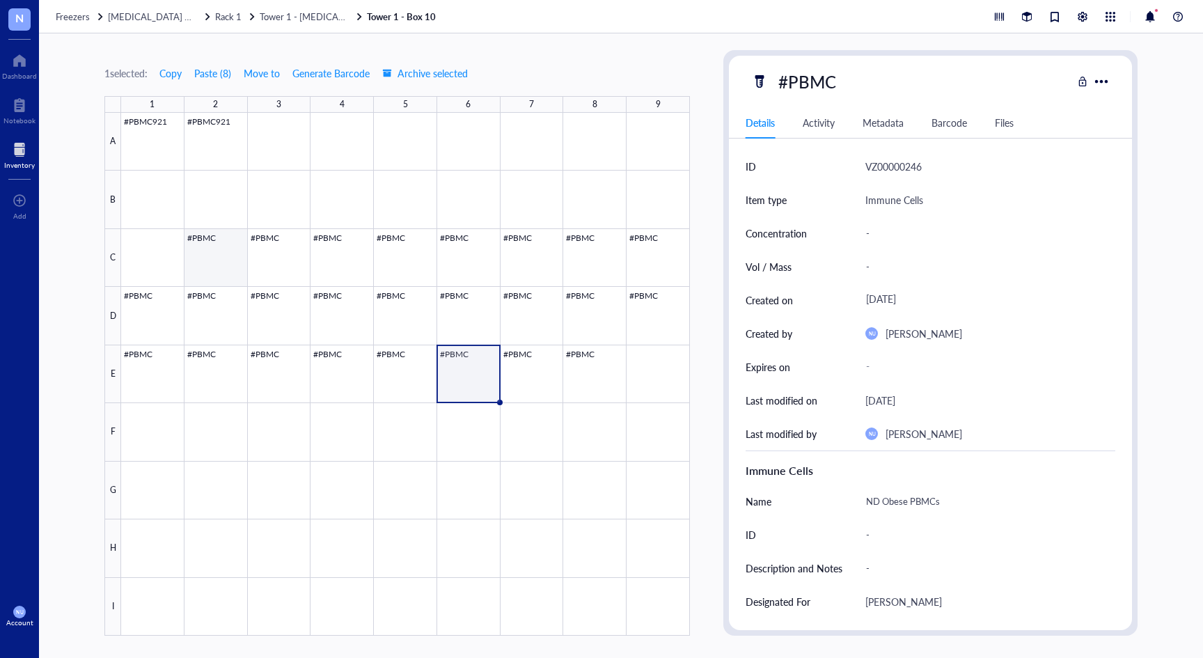
click at [216, 262] on div at bounding box center [405, 374] width 569 height 523
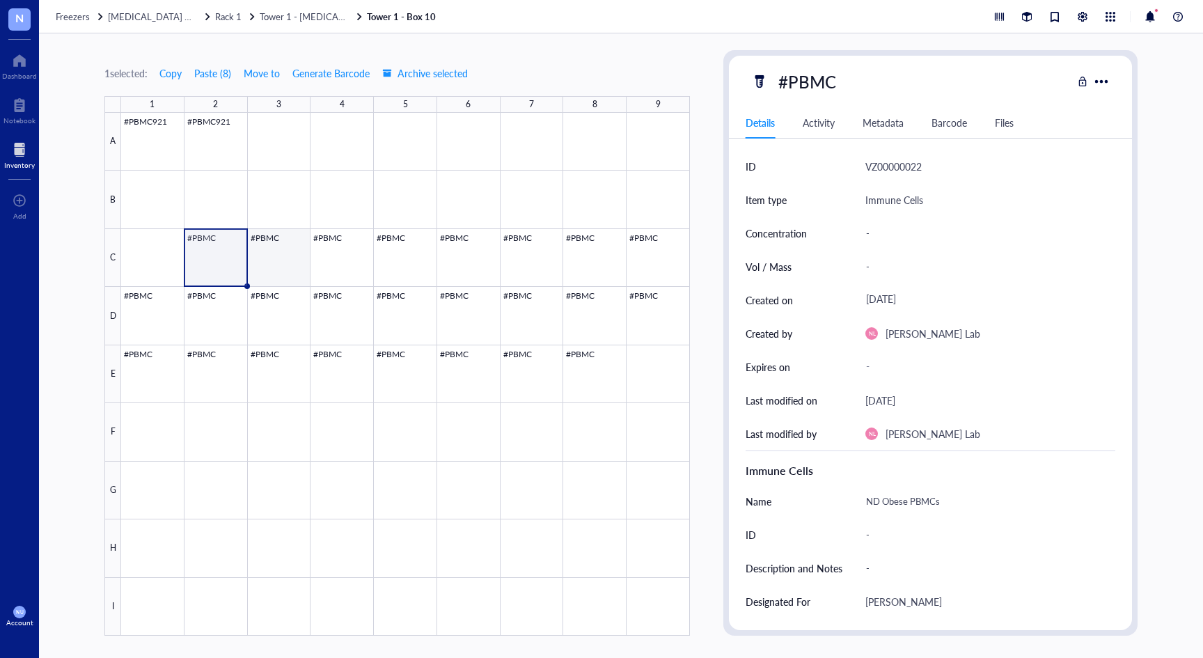
click at [254, 262] on div at bounding box center [405, 374] width 569 height 523
click at [354, 262] on div at bounding box center [405, 374] width 569 height 523
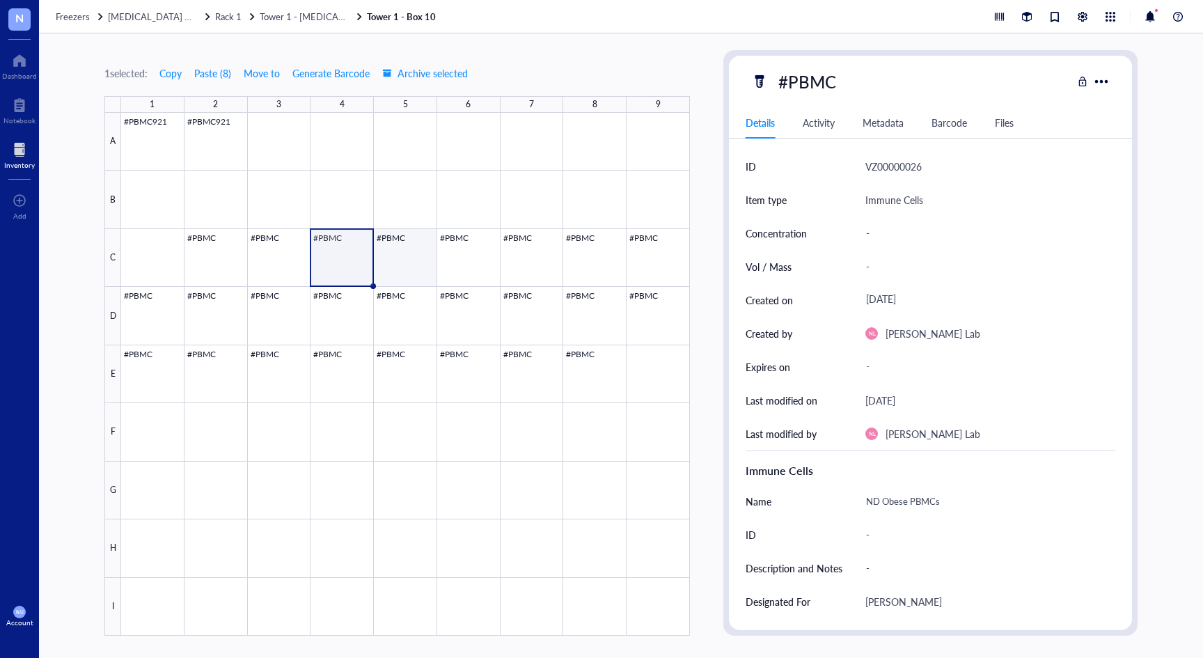
click at [418, 267] on div at bounding box center [405, 374] width 569 height 523
click at [472, 258] on div at bounding box center [405, 374] width 569 height 523
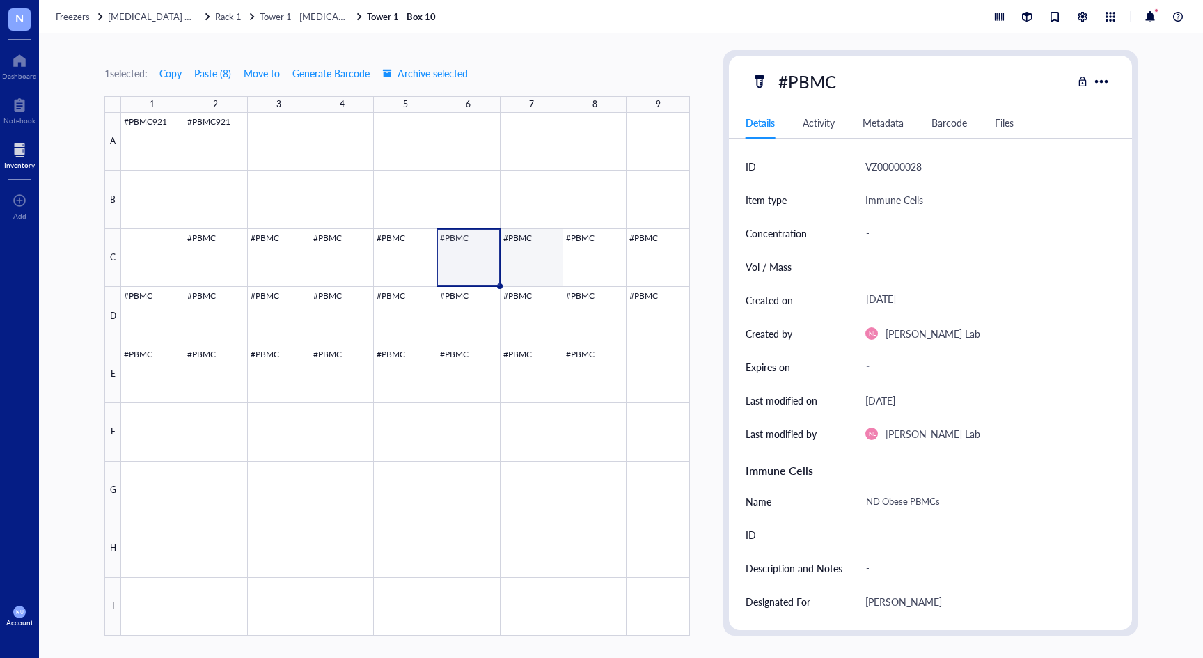
click at [530, 258] on div at bounding box center [405, 374] width 569 height 523
click at [585, 255] on div at bounding box center [405, 374] width 569 height 523
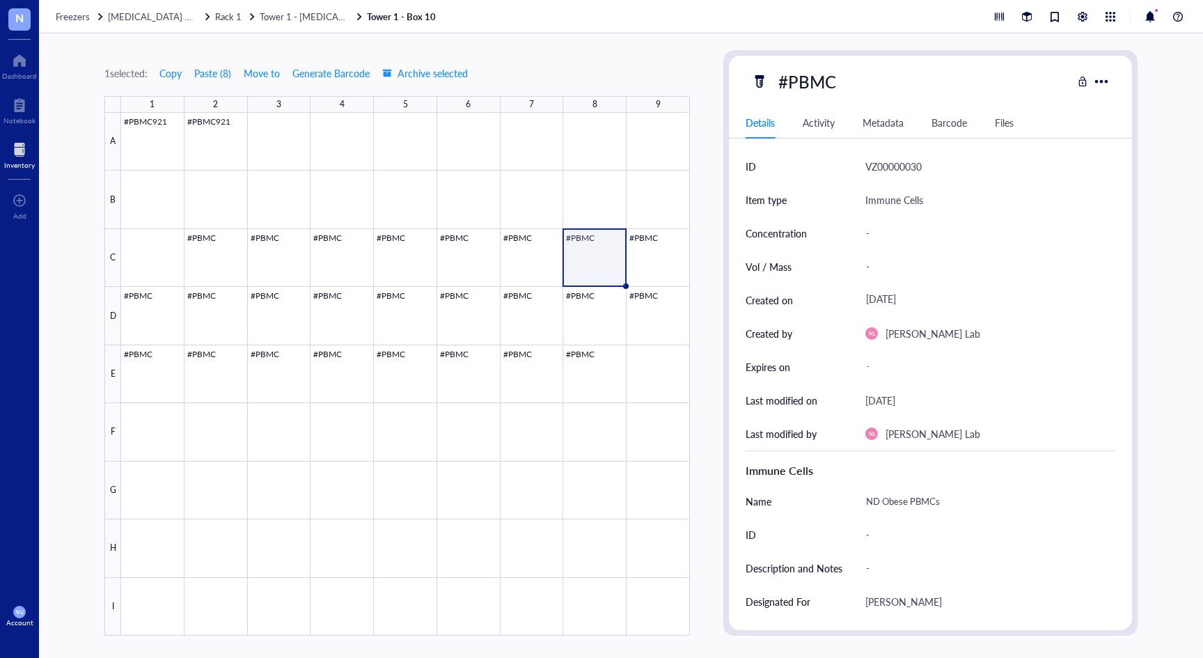
click at [653, 254] on div at bounding box center [405, 374] width 569 height 523
click at [829, 129] on div "Activity" at bounding box center [819, 122] width 32 height 15
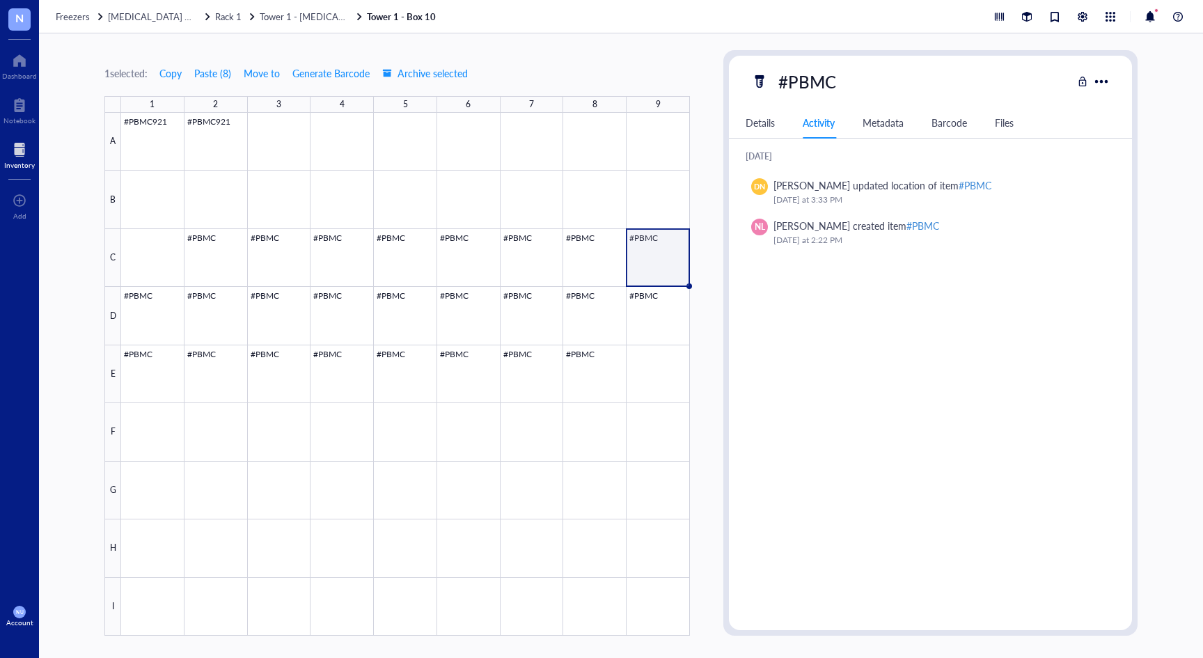
click at [889, 122] on div "Metadata" at bounding box center [882, 122] width 41 height 15
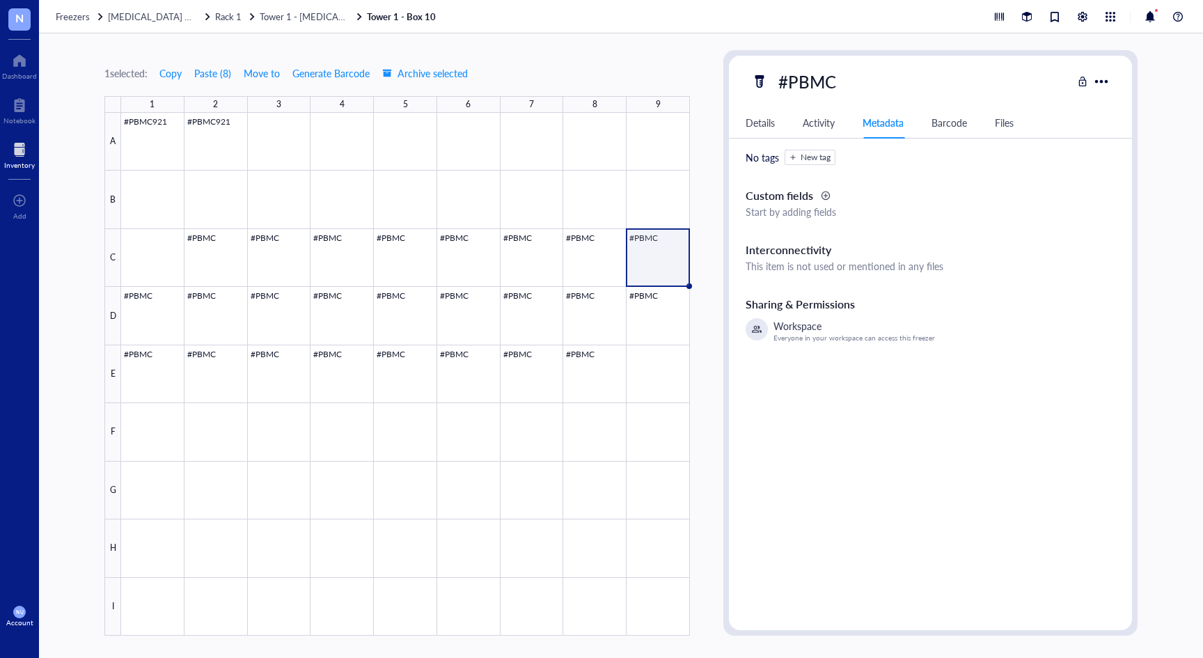
click at [940, 120] on div "Barcode" at bounding box center [949, 122] width 36 height 15
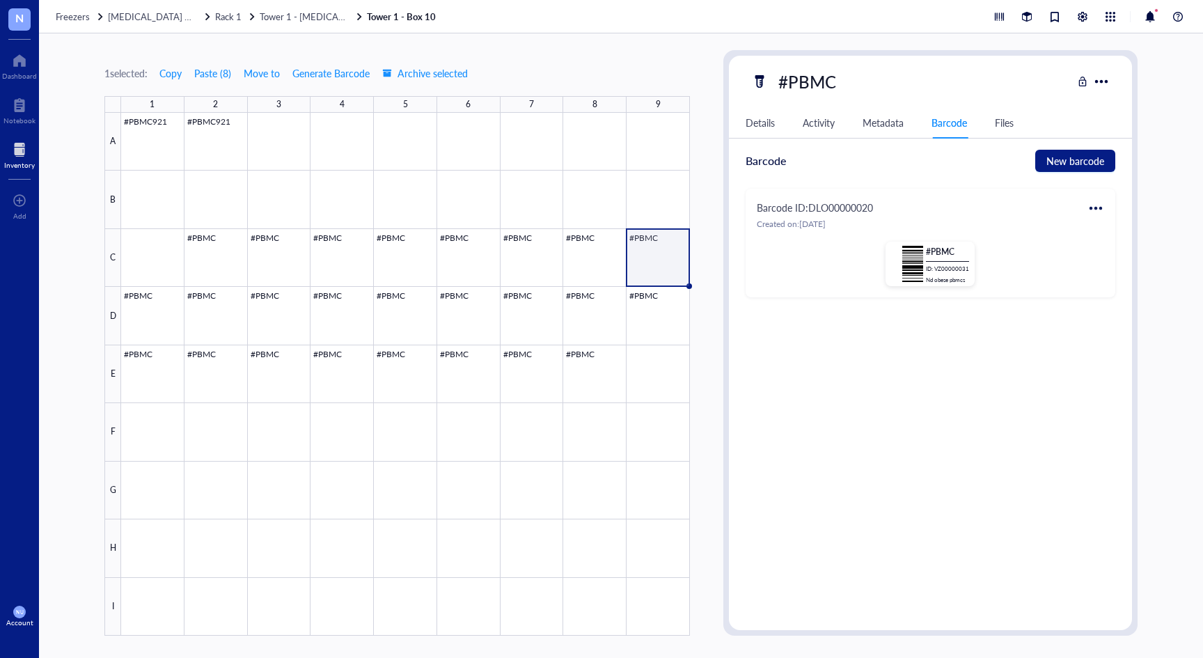
click at [1008, 120] on div "Files" at bounding box center [1004, 122] width 19 height 15
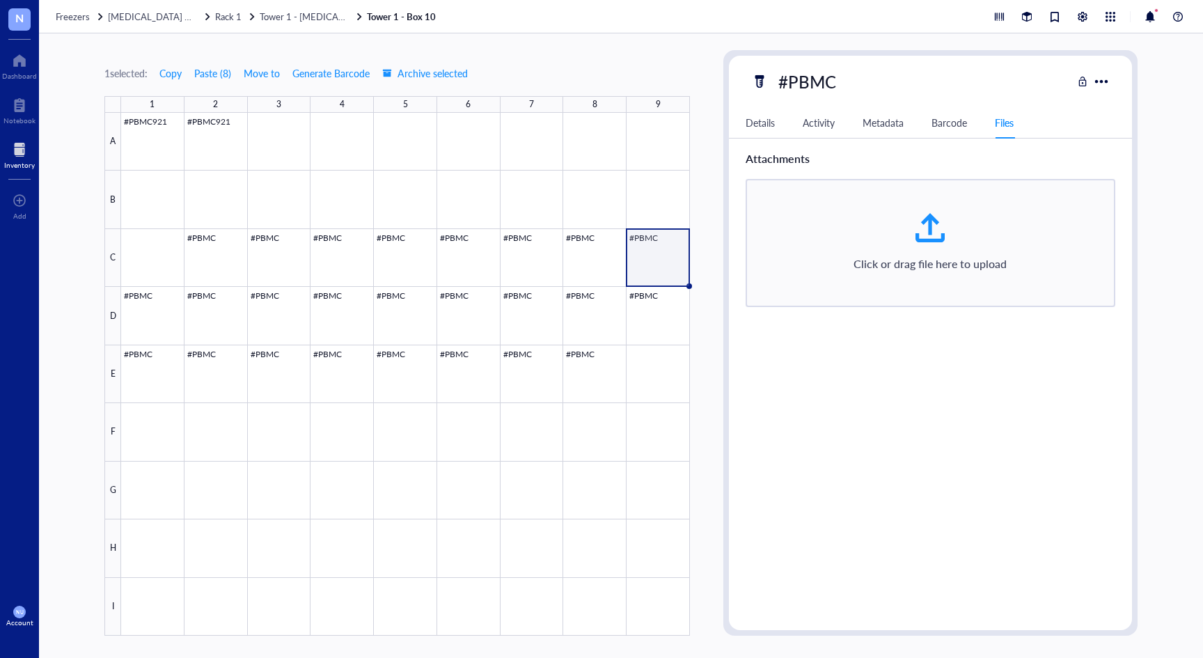
click at [759, 123] on div "Details" at bounding box center [760, 122] width 29 height 15
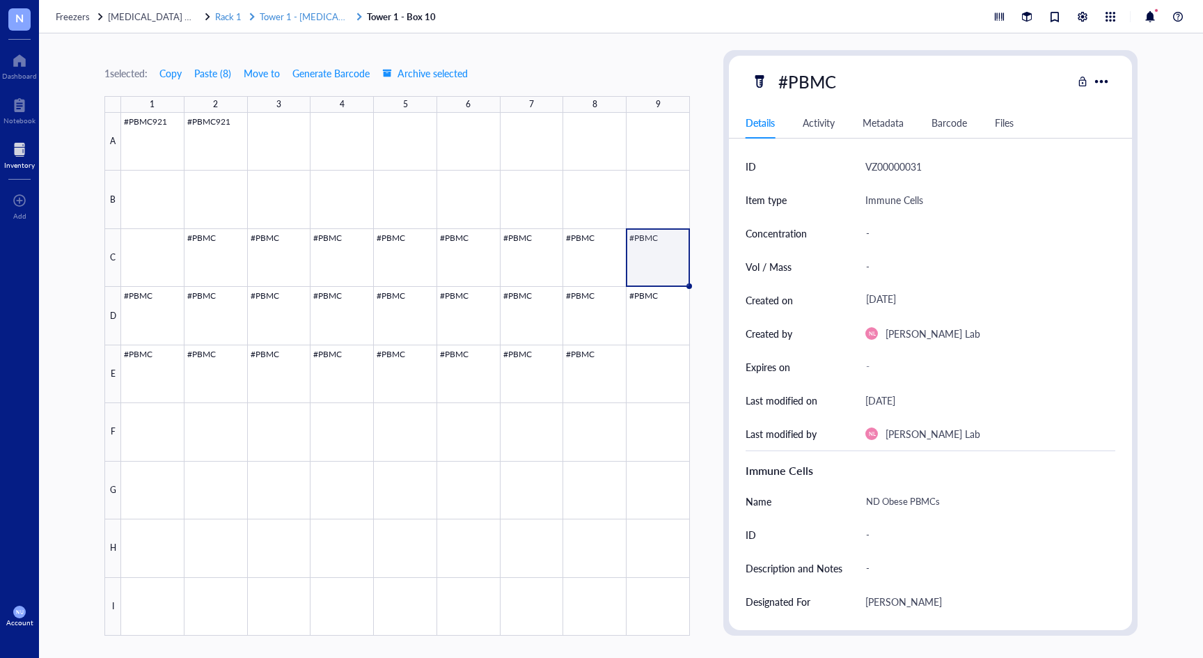
click at [292, 20] on span "Tower 1 - [MEDICAL_DATA] Yellow" at bounding box center [330, 16] width 141 height 13
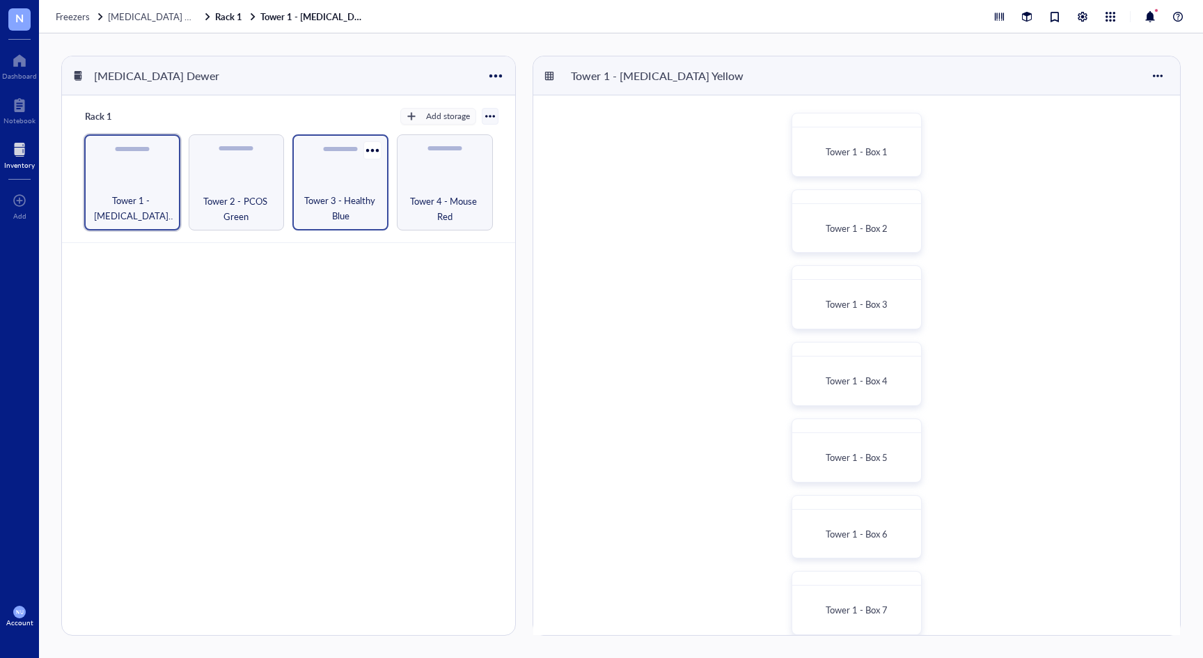
click at [326, 187] on div "Tower 3 - Healthy Blue" at bounding box center [340, 182] width 96 height 96
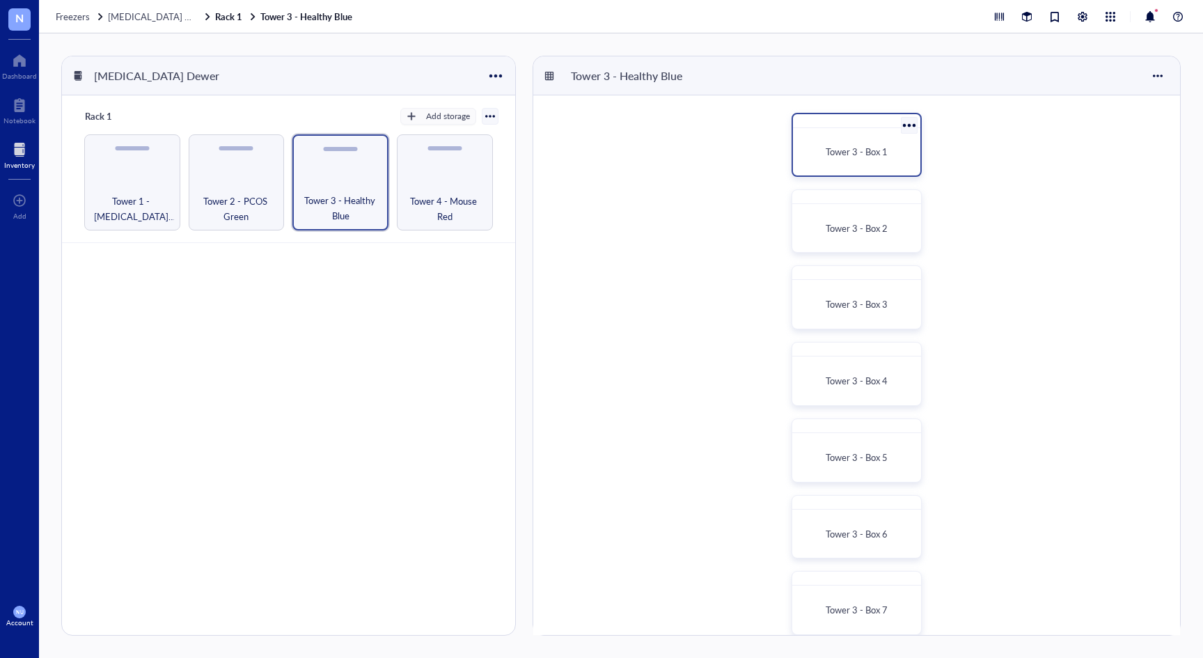
click at [851, 145] on span "Tower 3 - Box 1" at bounding box center [857, 151] width 62 height 13
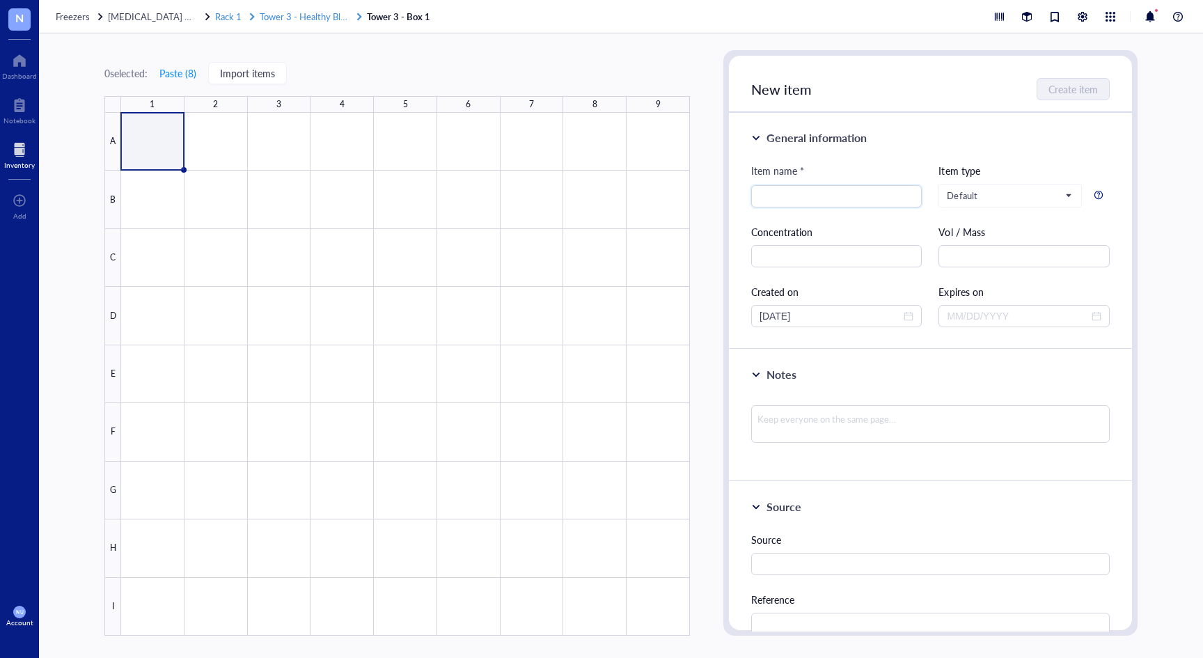
click at [330, 19] on span "Tower 3 - Healthy Blue" at bounding box center [305, 16] width 90 height 13
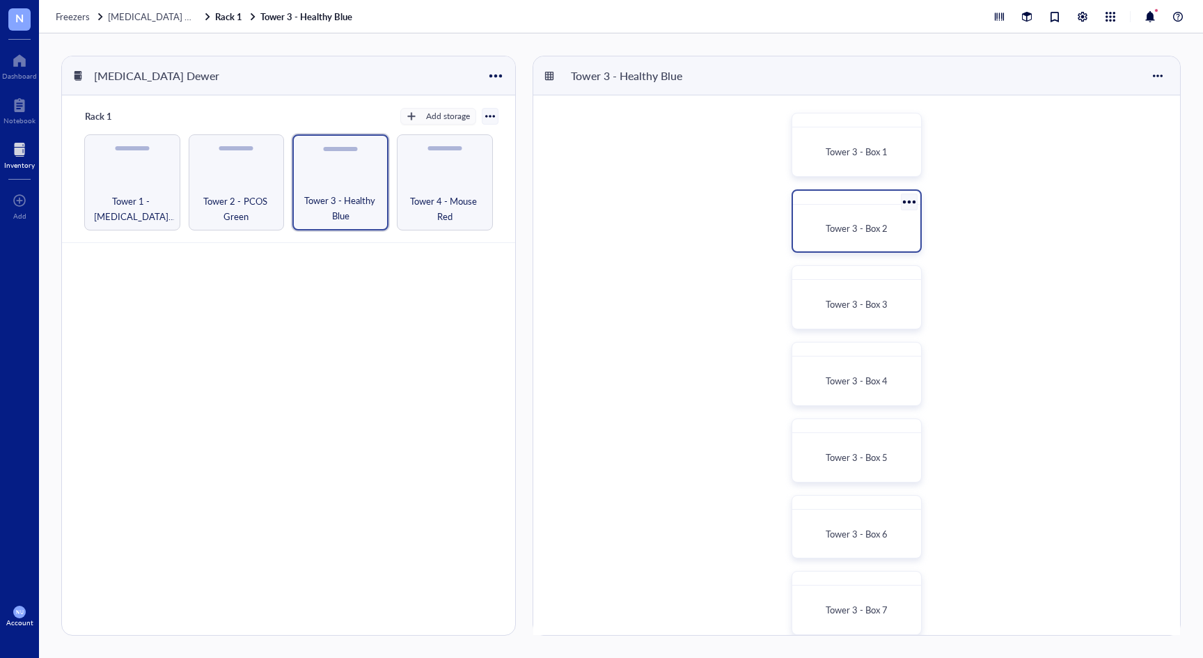
click at [865, 234] on span "Tower 3 - Box 2" at bounding box center [857, 227] width 62 height 13
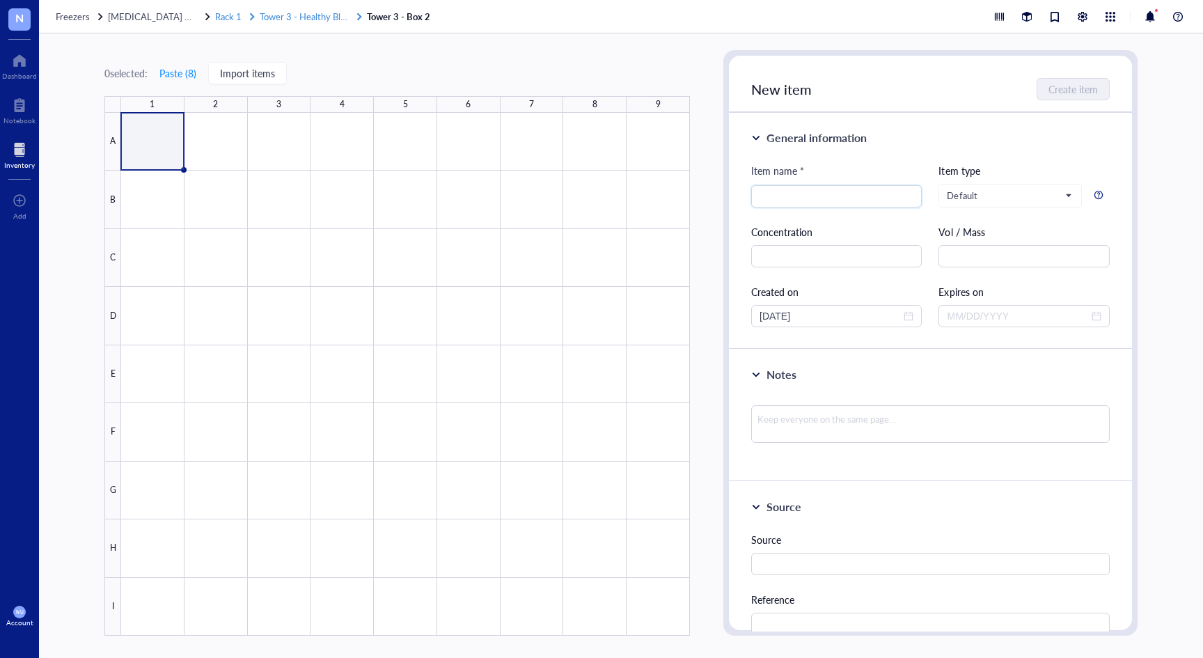
click at [313, 19] on span "Tower 3 - Healthy Blue" at bounding box center [305, 16] width 90 height 13
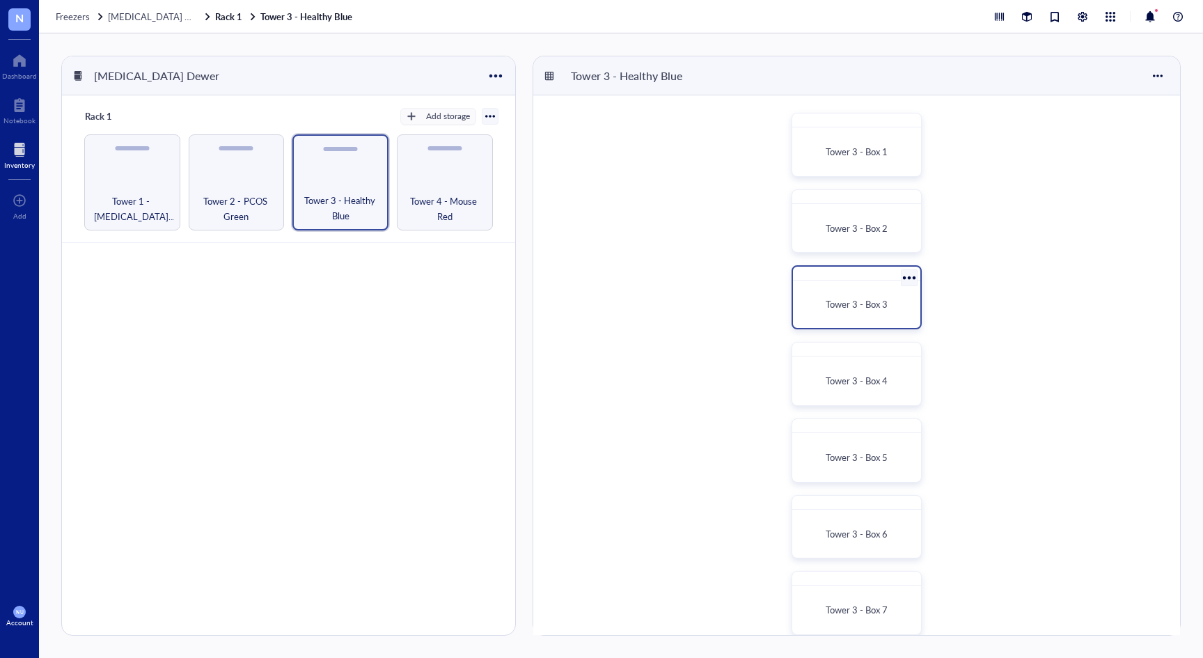
click at [872, 304] on span "Tower 3 - Box 3" at bounding box center [857, 303] width 62 height 13
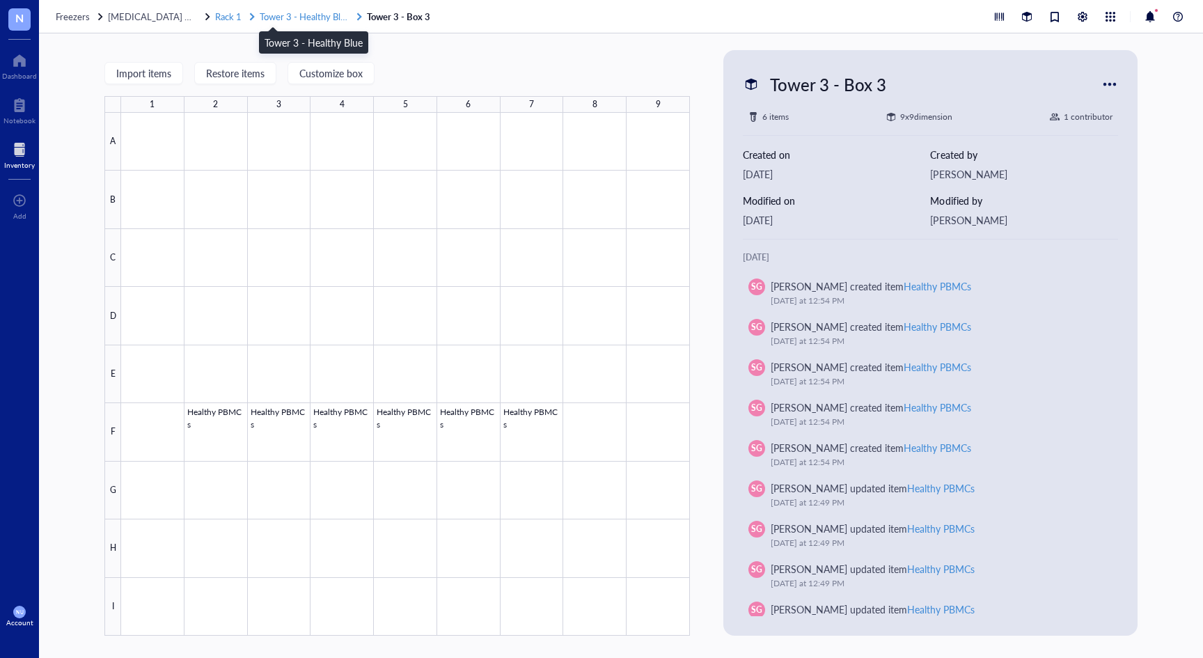
click at [289, 17] on span "Tower 3 - Healthy Blue" at bounding box center [305, 16] width 90 height 13
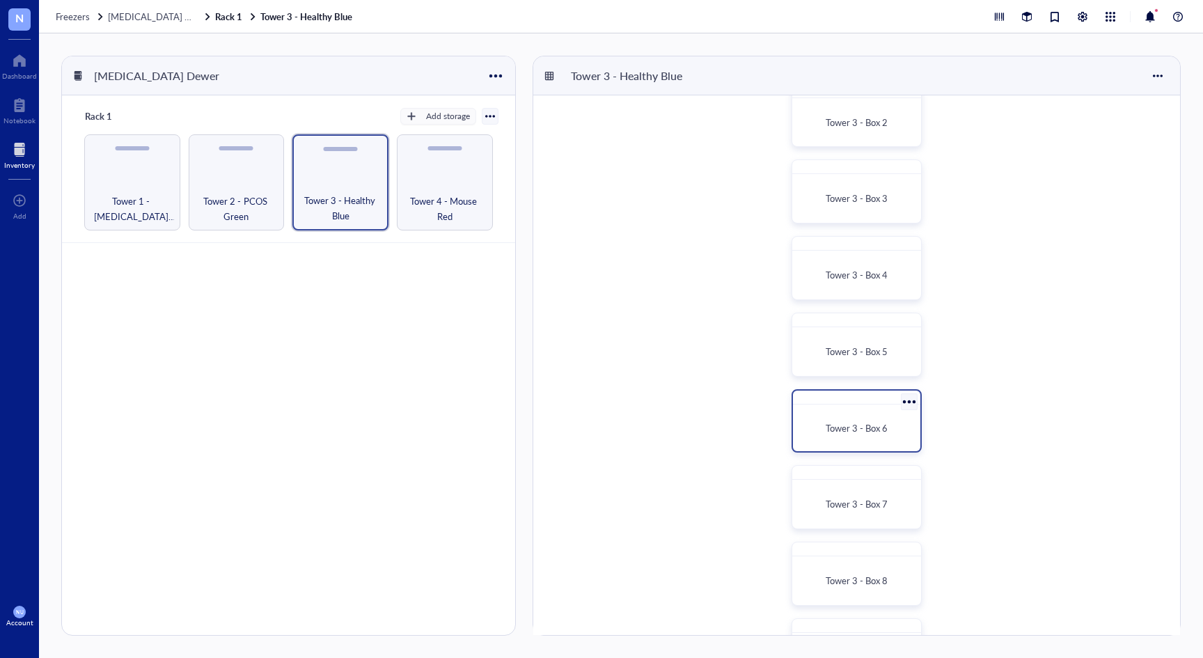
scroll to position [139, 0]
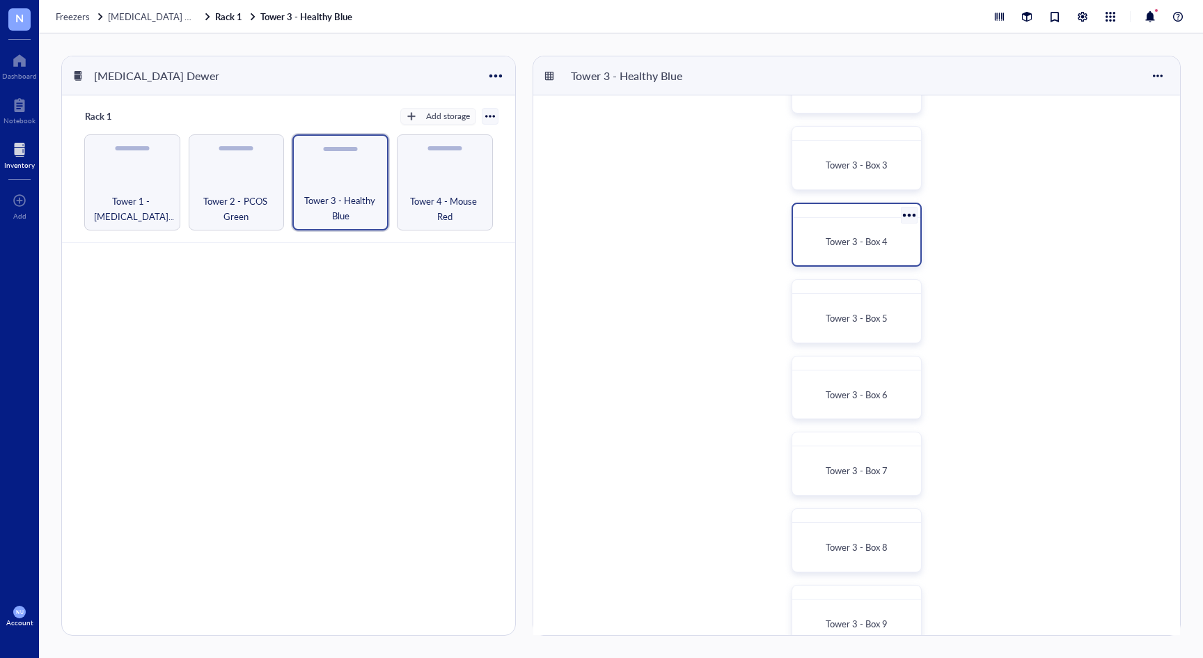
click at [854, 258] on div "Tower 3 - Box 4" at bounding box center [856, 241] width 116 height 36
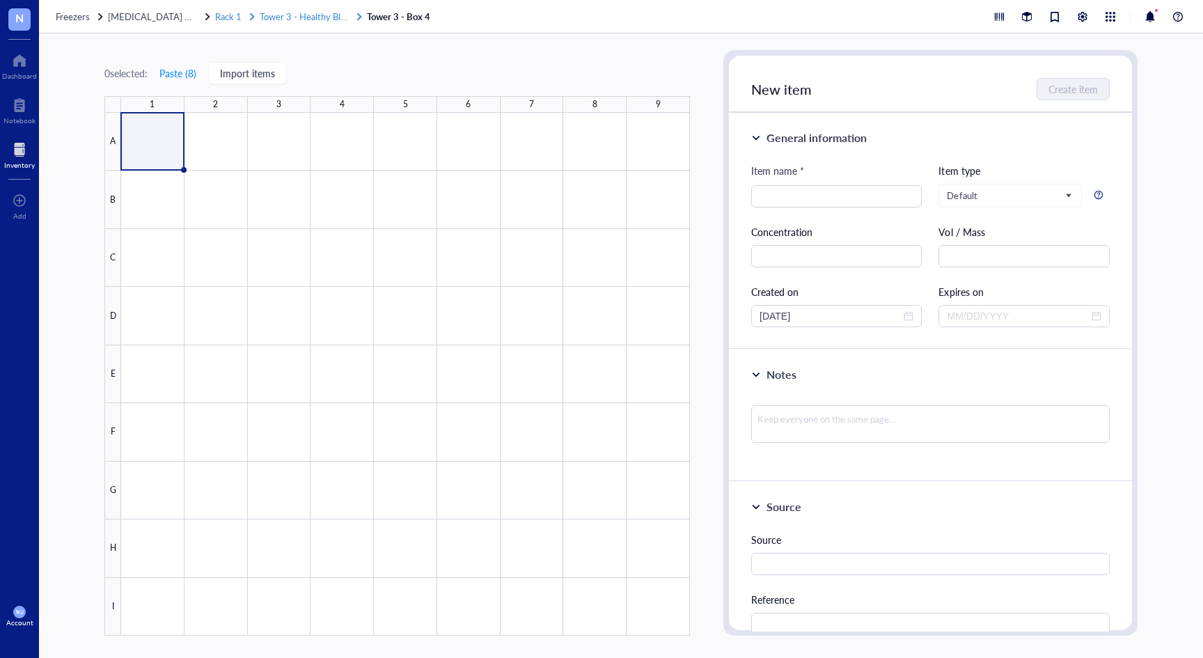
click at [317, 15] on span "Tower 3 - Healthy Blue" at bounding box center [305, 16] width 90 height 13
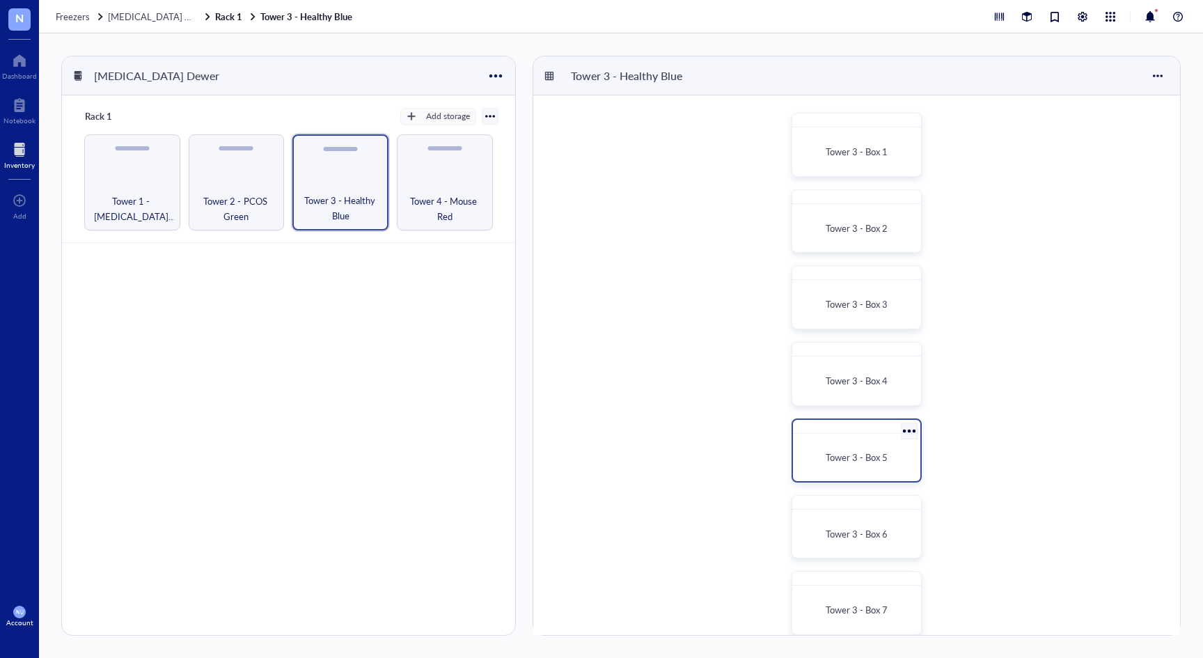
click at [885, 448] on div "Tower 3 - Box 5" at bounding box center [856, 457] width 116 height 36
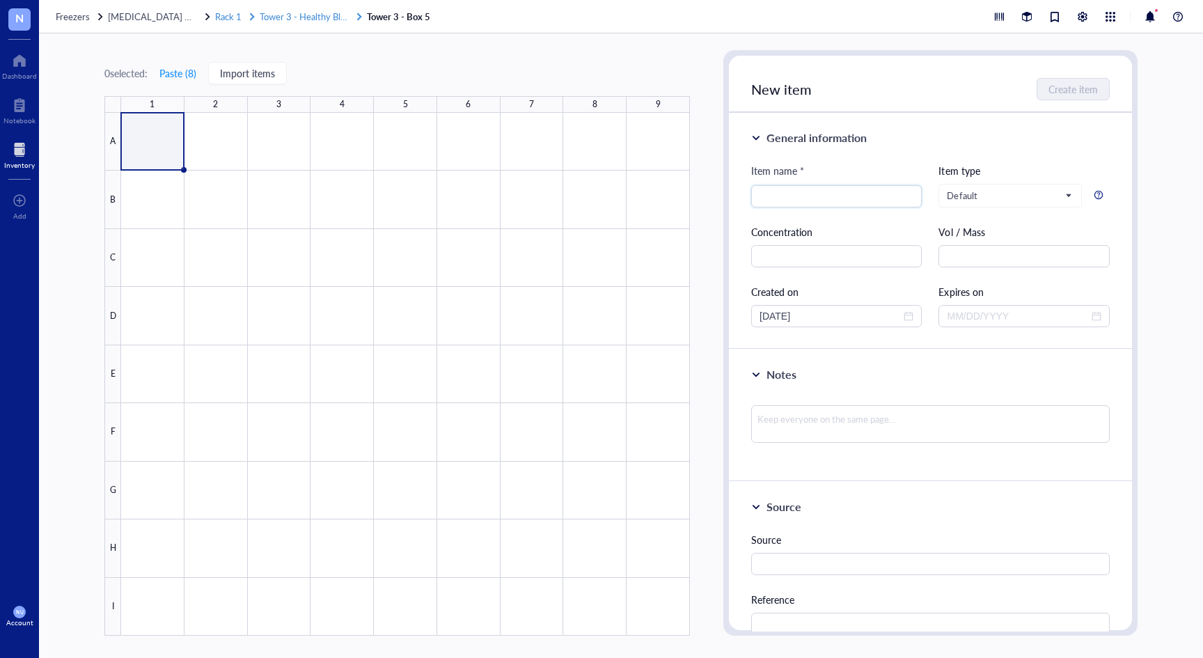
click at [313, 15] on span "Tower 3 - Healthy Blue" at bounding box center [305, 16] width 90 height 13
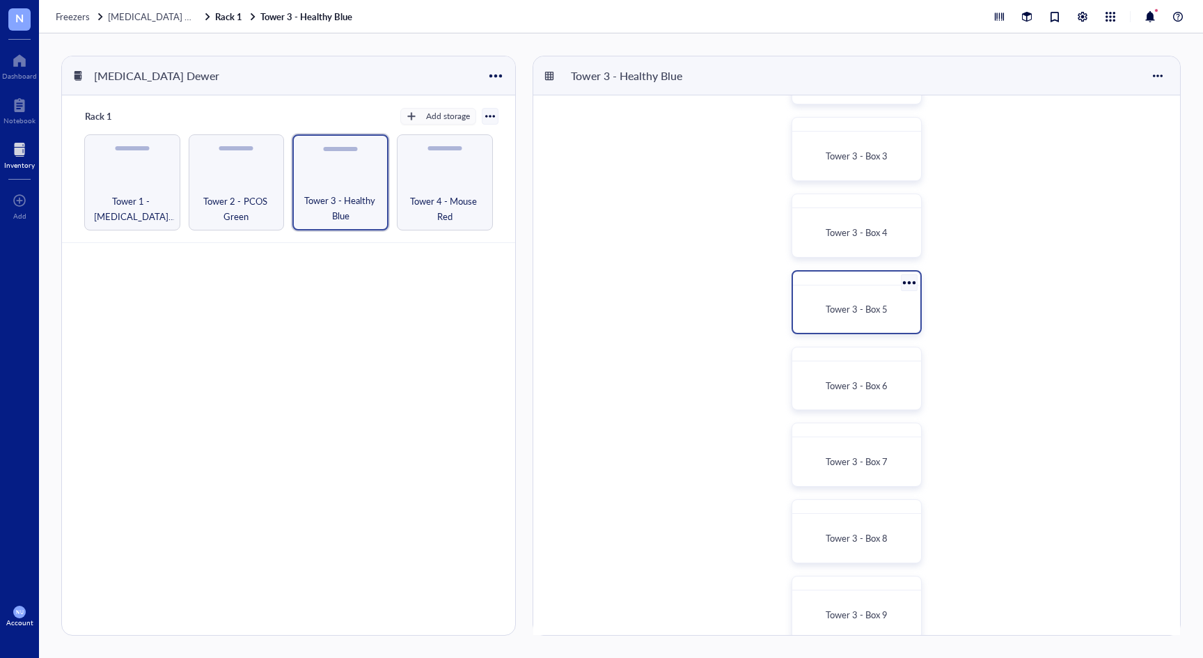
scroll to position [209, 0]
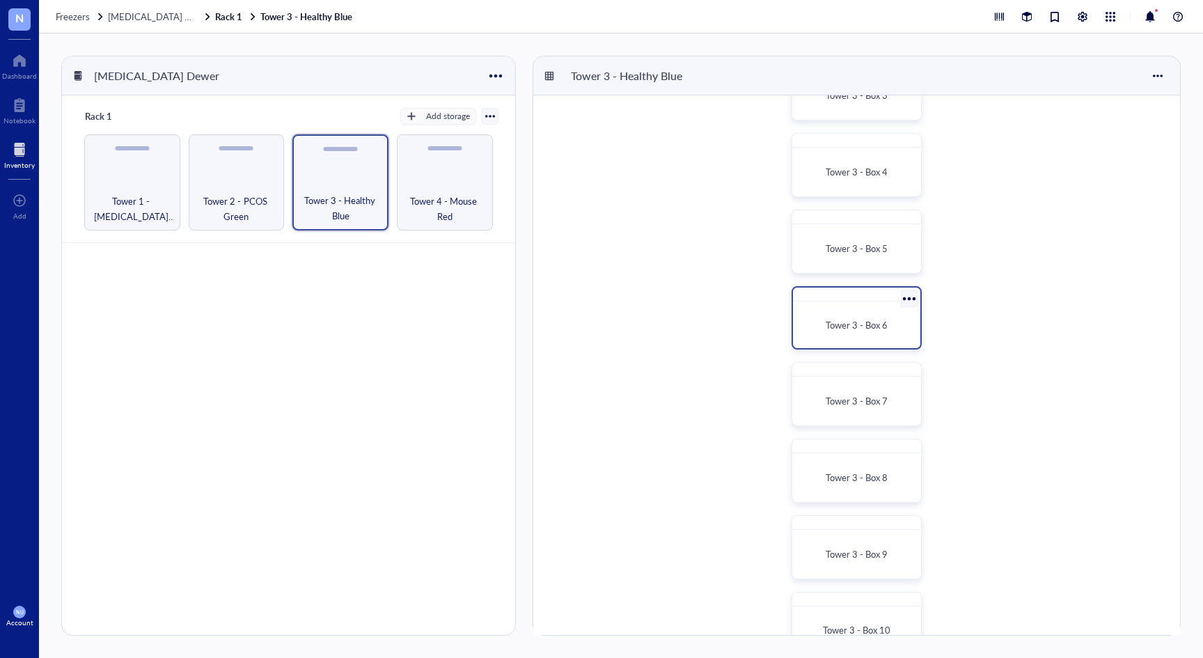
click at [867, 329] on span "Tower 3 - Box 6" at bounding box center [857, 324] width 62 height 13
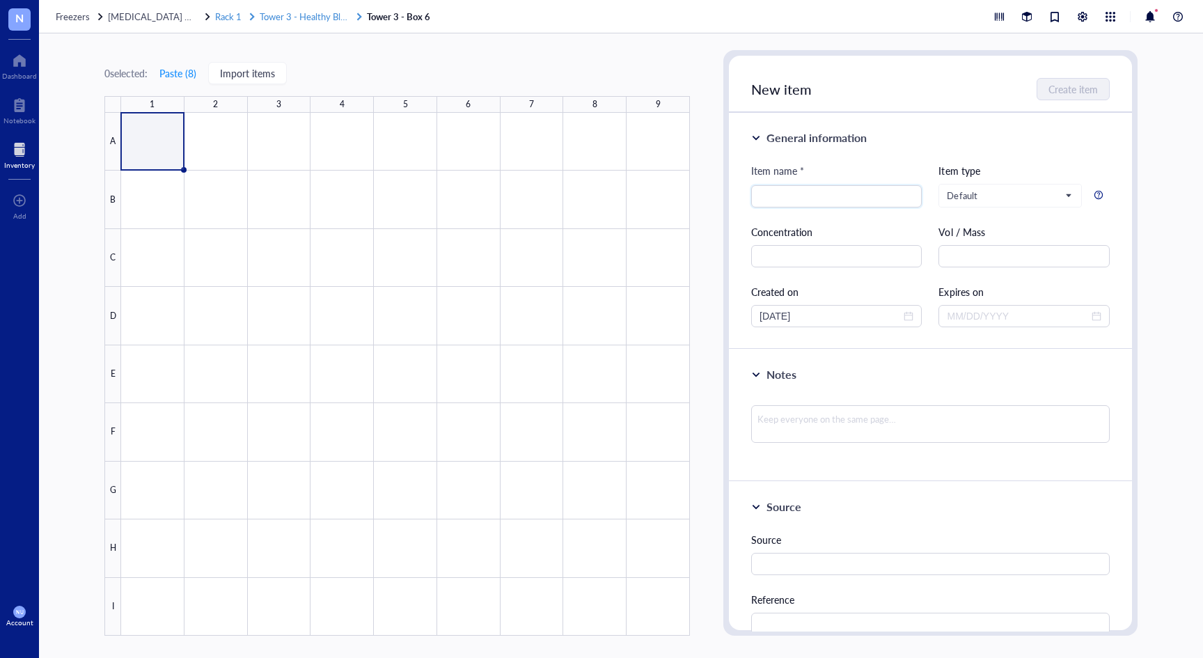
click at [301, 19] on span "Tower 3 - Healthy Blue" at bounding box center [305, 16] width 90 height 13
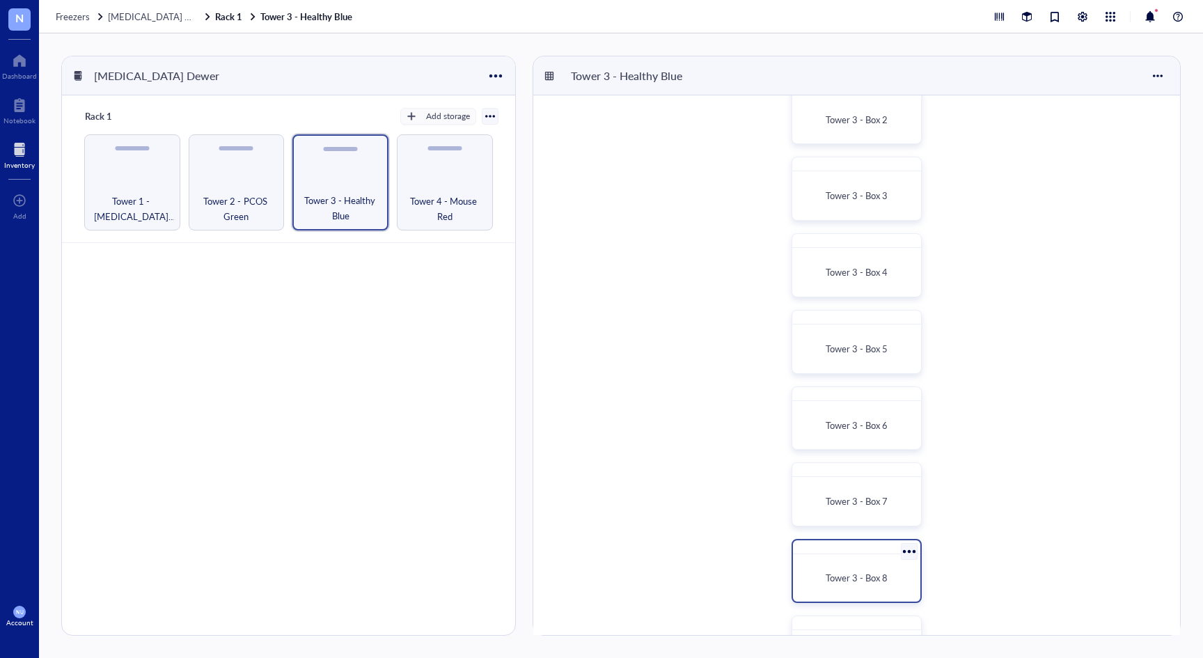
scroll to position [246, 0]
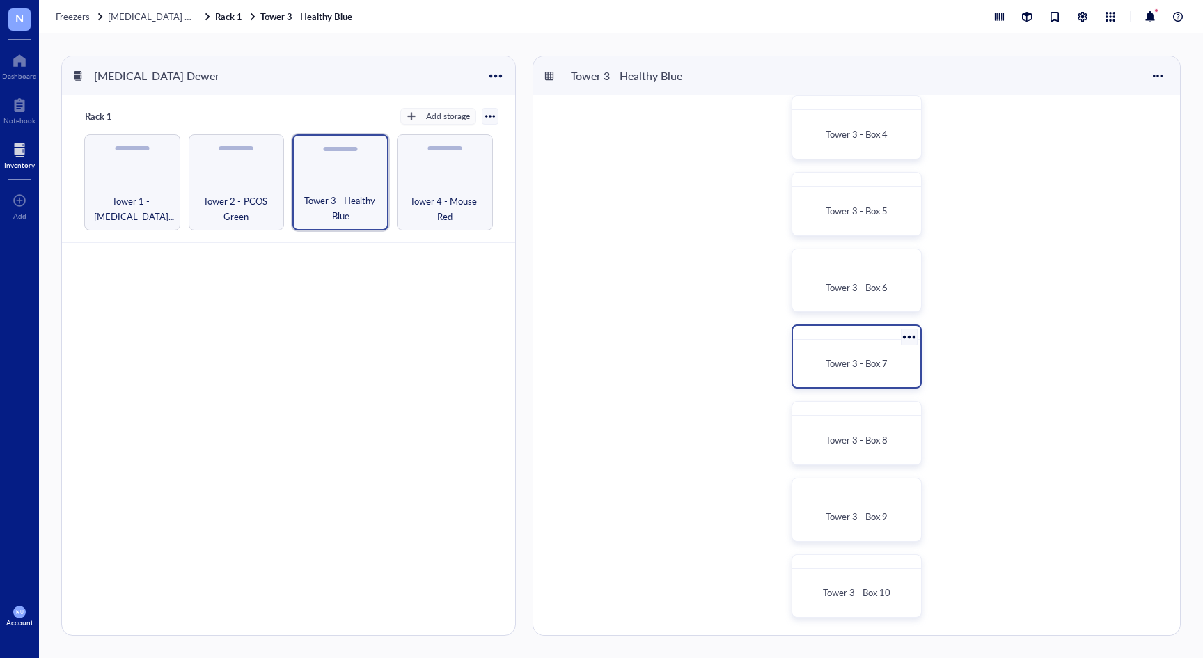
click at [855, 358] on span "Tower 3 - Box 7" at bounding box center [857, 362] width 62 height 13
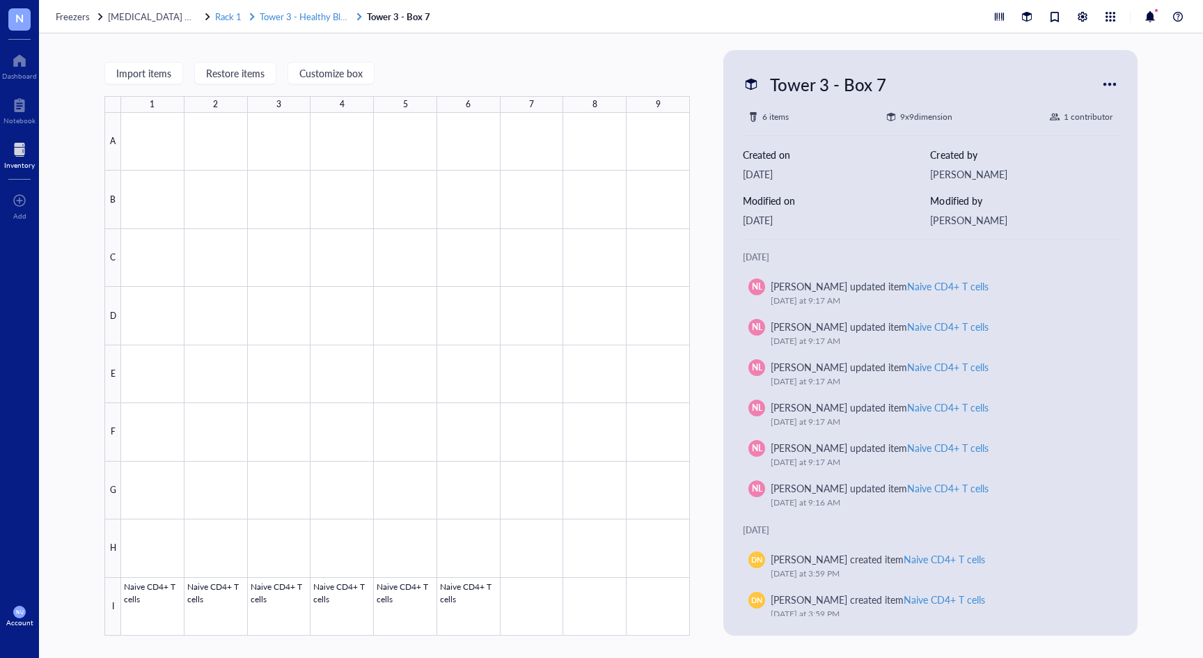
click at [308, 16] on span "Tower 3 - Healthy Blue" at bounding box center [305, 16] width 90 height 13
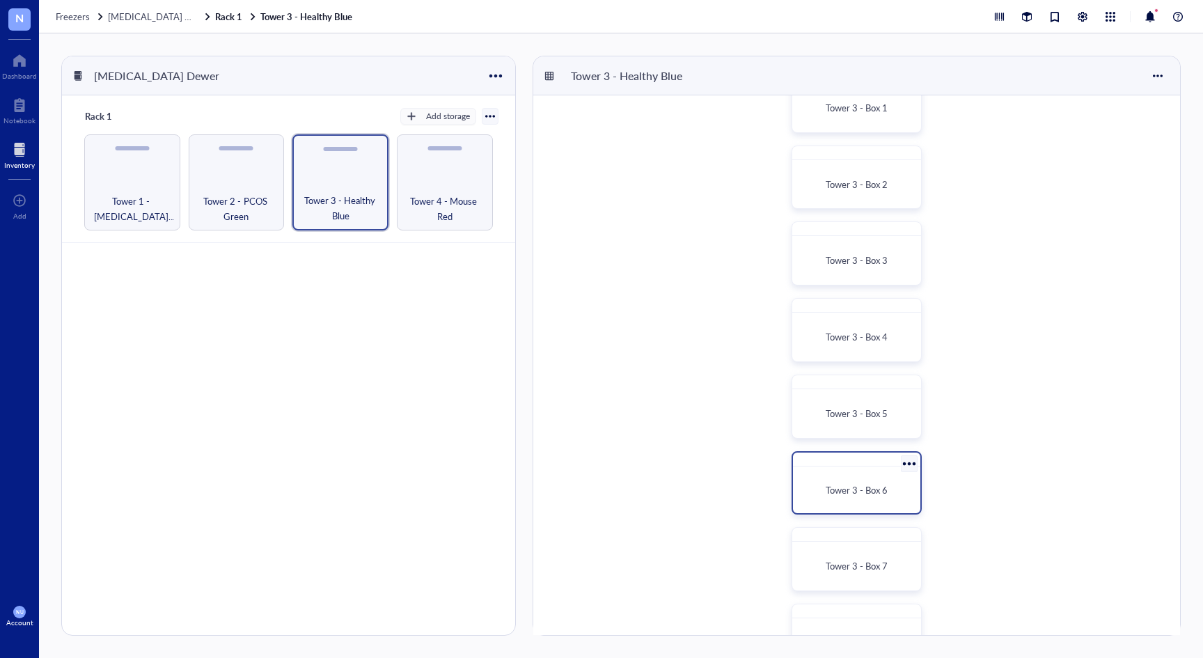
scroll to position [70, 0]
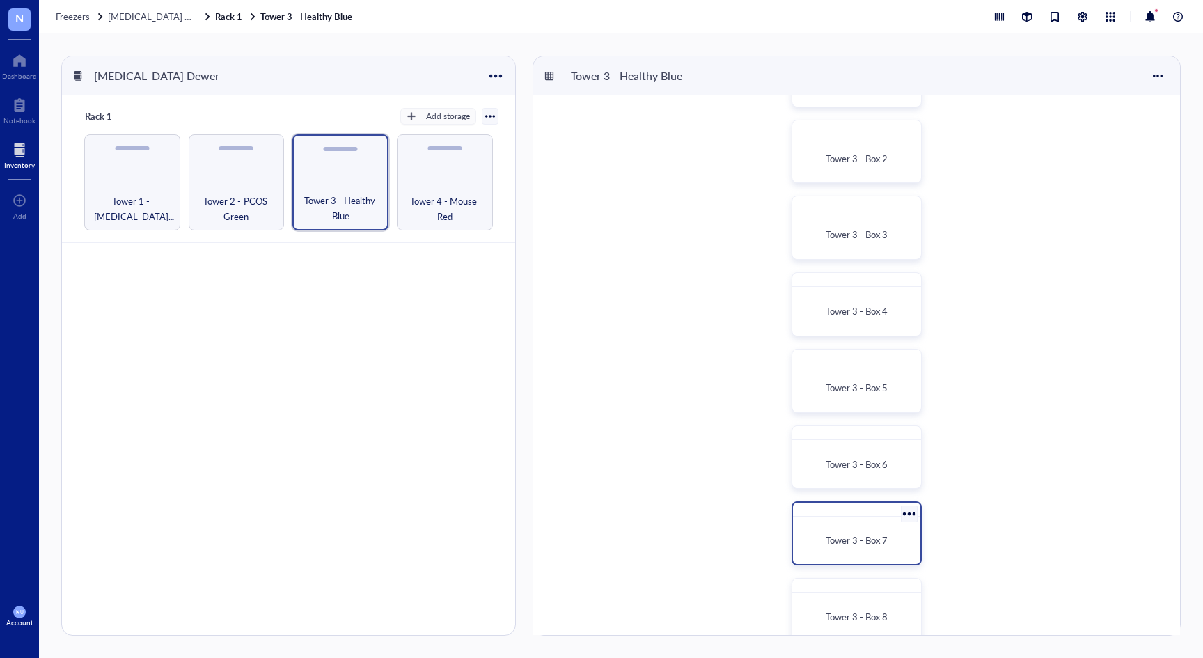
click at [887, 524] on div "Tower 3 - Box 7" at bounding box center [856, 540] width 116 height 36
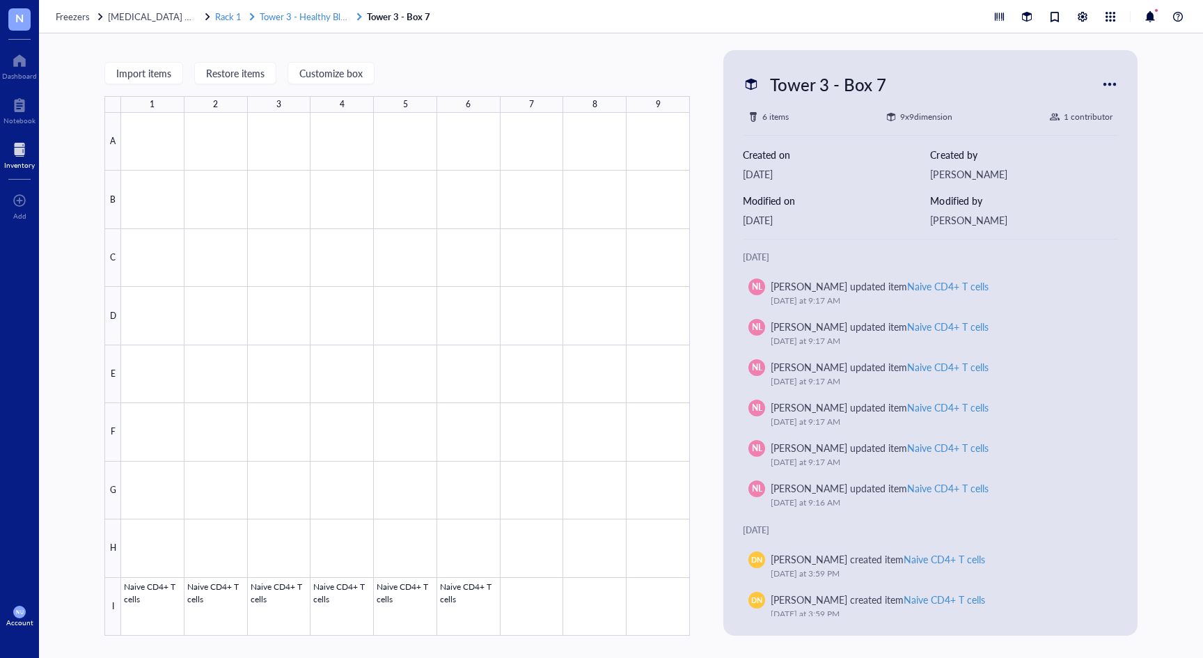
click at [313, 12] on span "Tower 3 - Healthy Blue" at bounding box center [305, 16] width 90 height 13
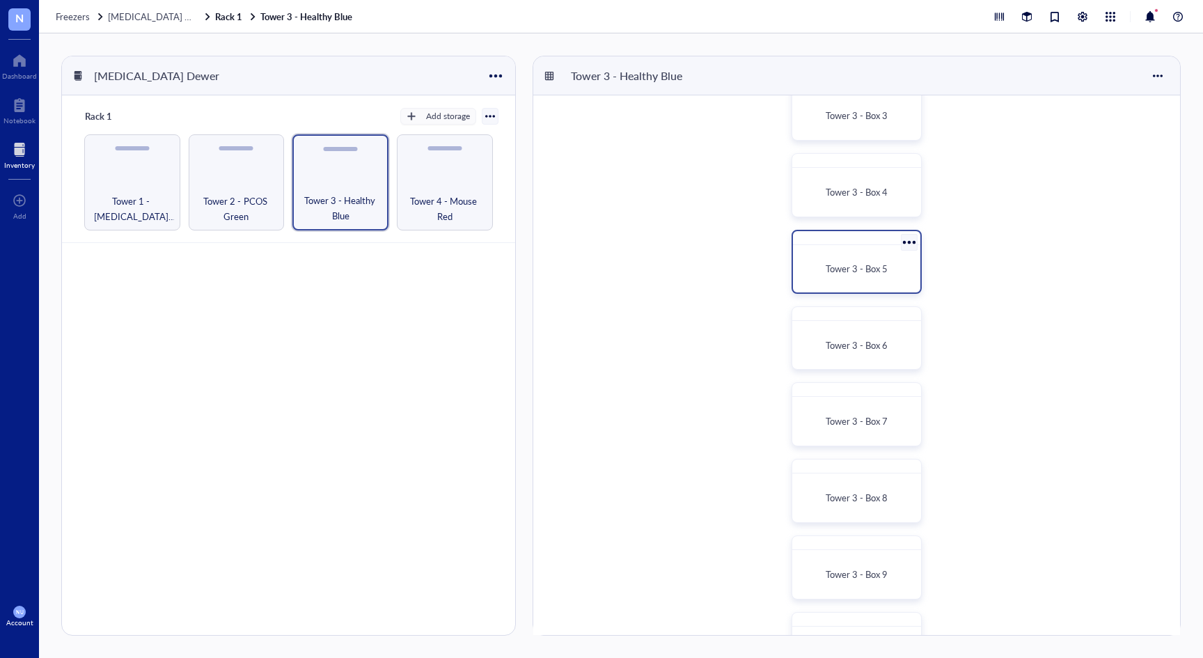
scroll to position [246, 0]
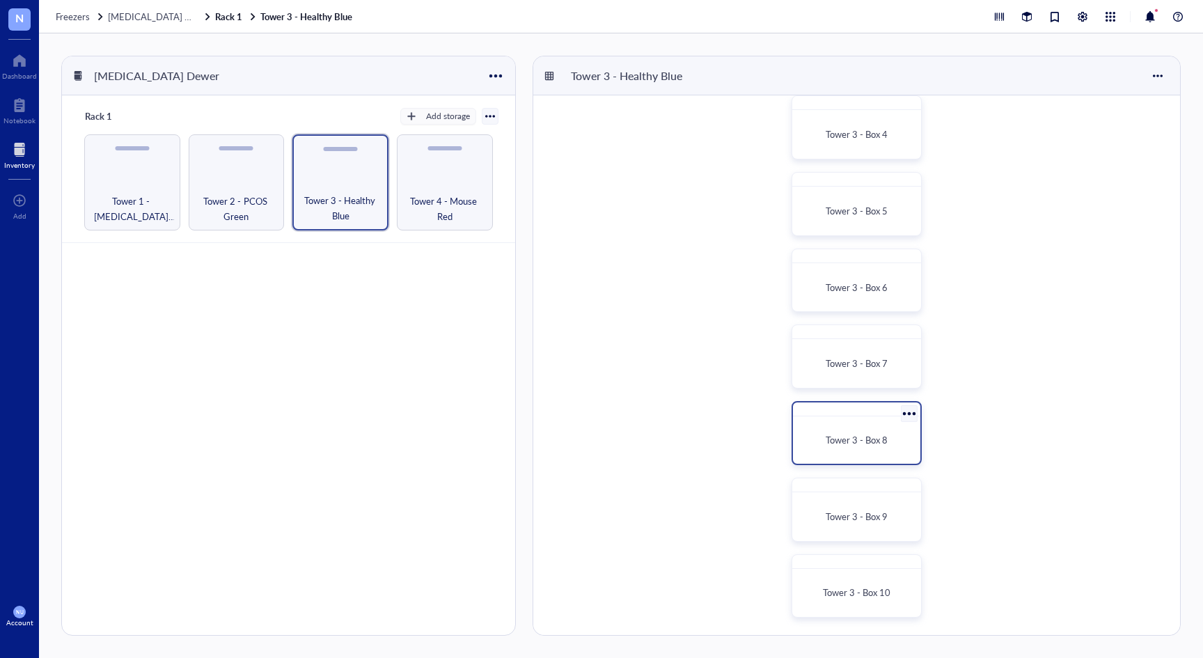
click at [847, 448] on div "Tower 3 - Box 8" at bounding box center [856, 440] width 116 height 36
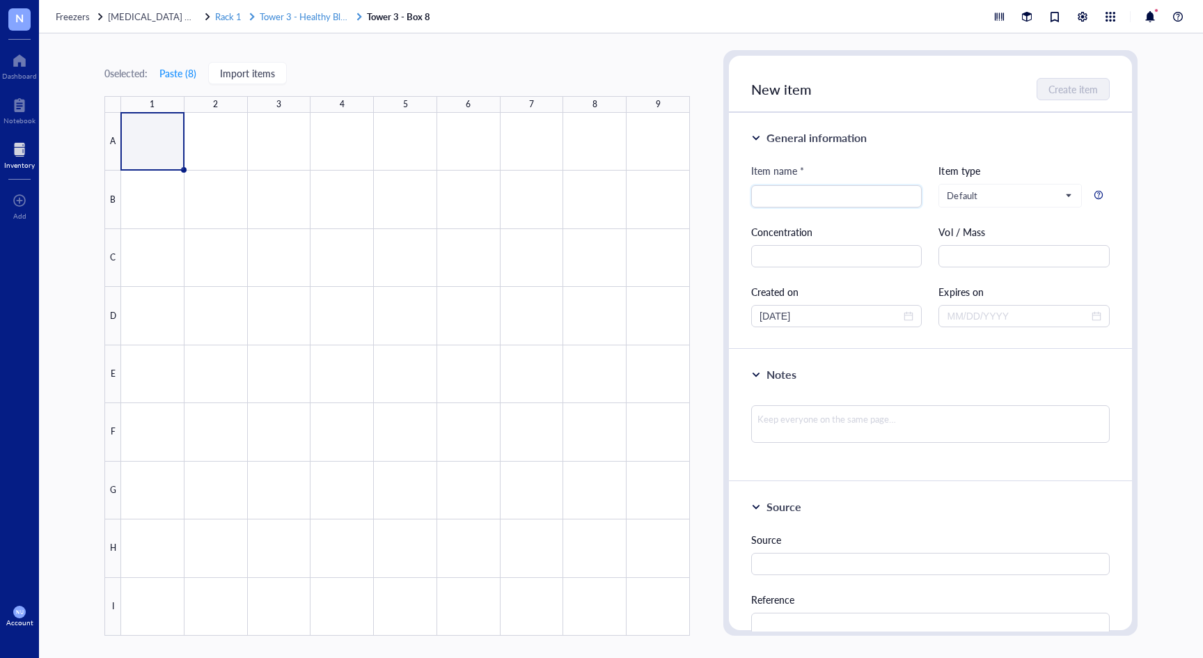
click at [306, 15] on span "Tower 3 - Healthy Blue" at bounding box center [305, 16] width 90 height 13
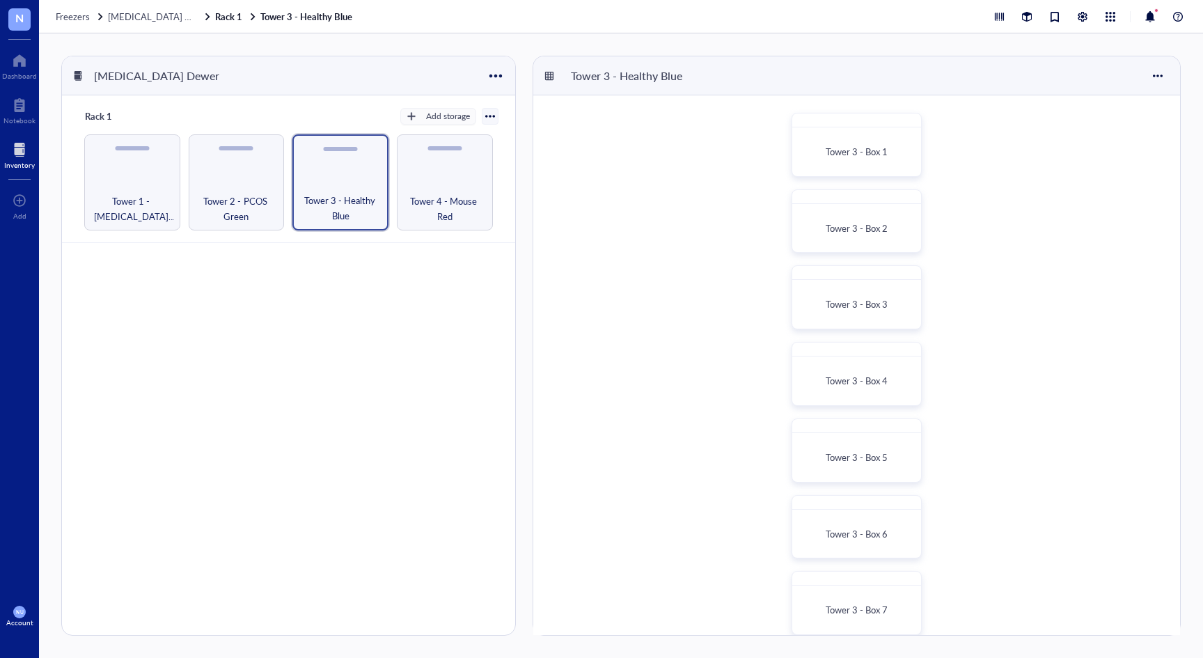
scroll to position [246, 0]
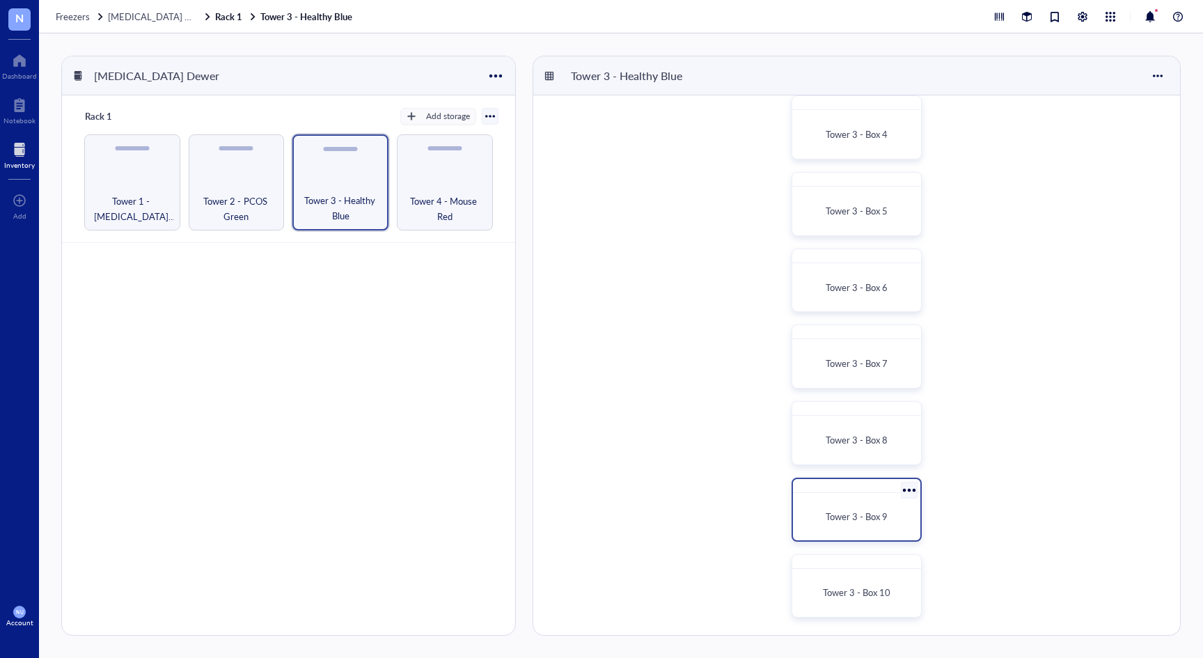
click at [903, 531] on div "Tower 3 - Box 9" at bounding box center [856, 516] width 116 height 36
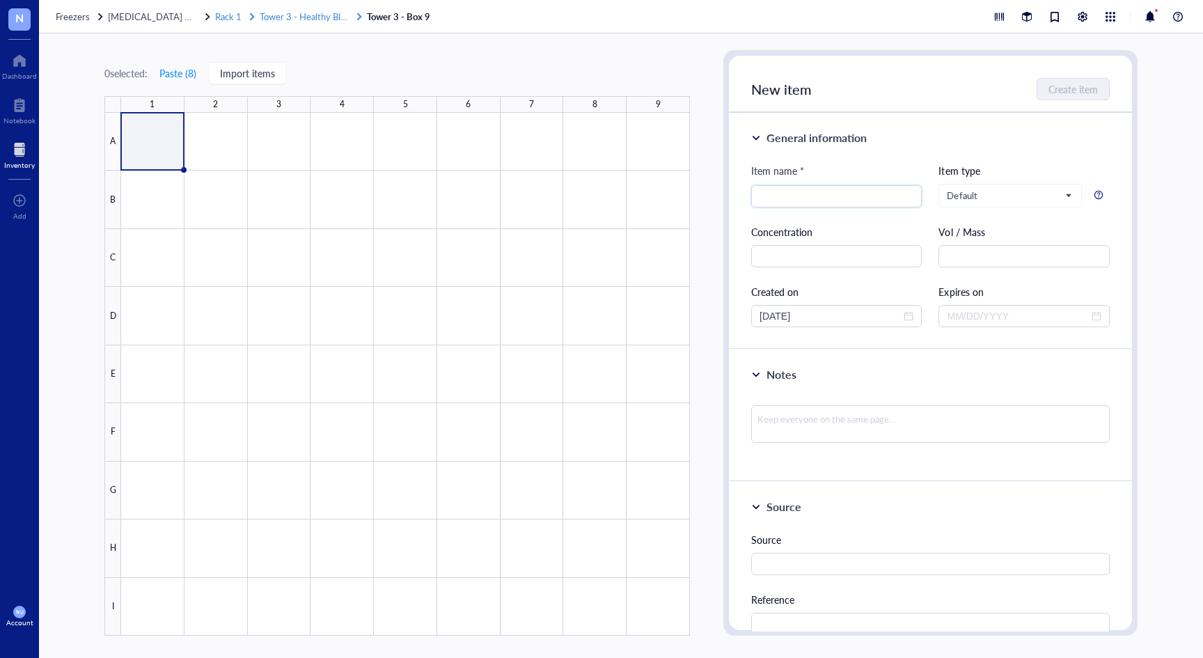
click at [317, 13] on span "Tower 3 - Healthy Blue" at bounding box center [305, 16] width 90 height 13
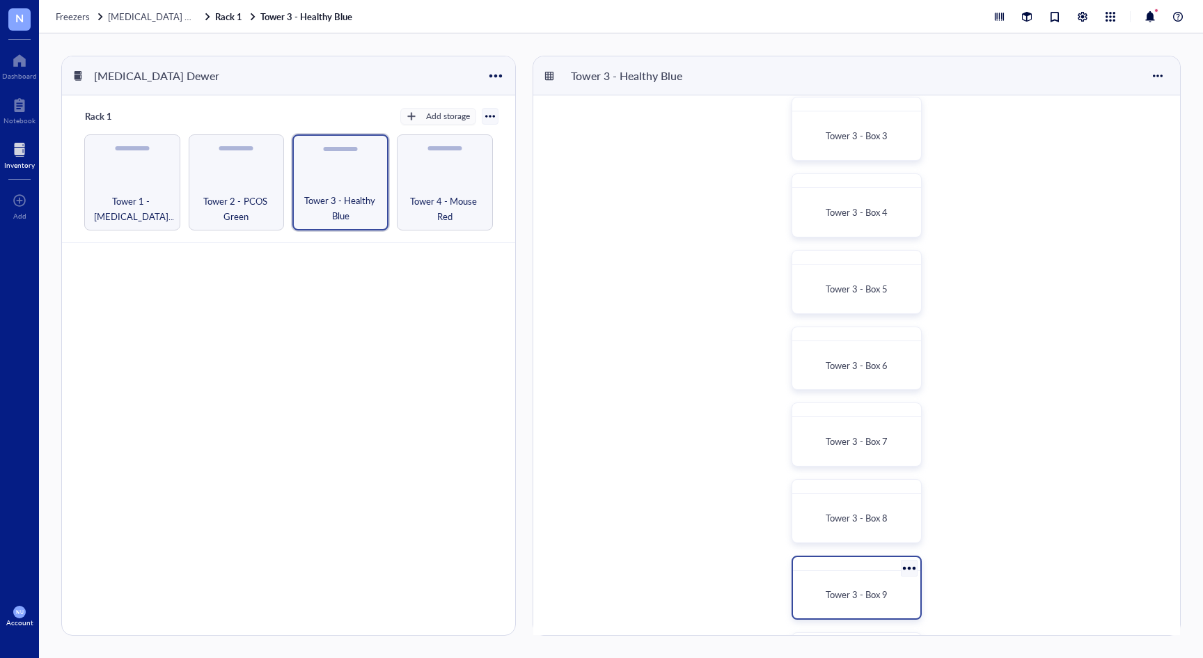
scroll to position [246, 0]
click at [869, 572] on div "Tower 3 - Box 10" at bounding box center [856, 586] width 130 height 64
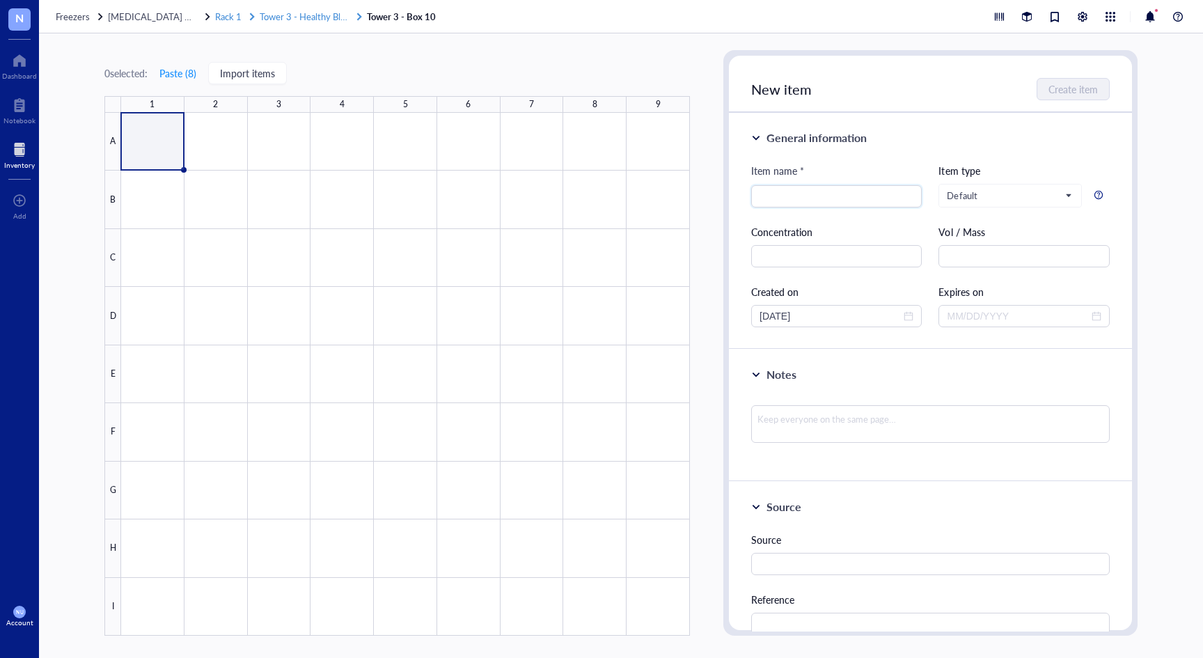
click at [334, 14] on span "Tower 3 - Healthy Blue" at bounding box center [305, 16] width 90 height 13
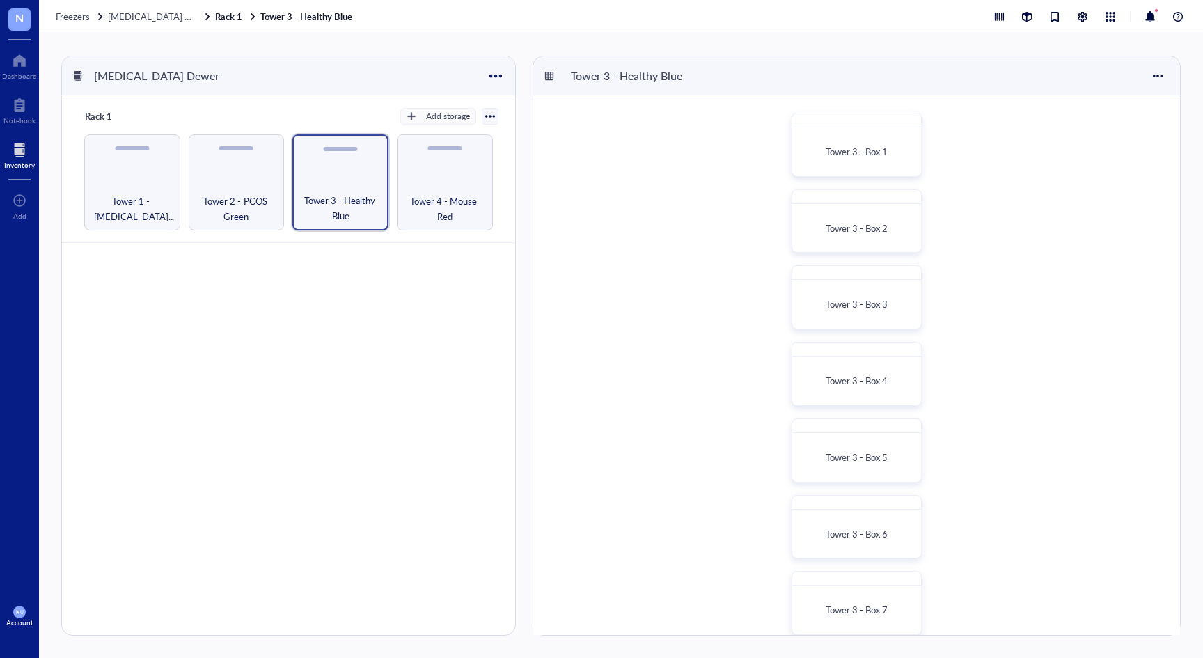
click at [673, 138] on div "Tower [GEOGRAPHIC_DATA] 3 - [GEOGRAPHIC_DATA] 3 - [GEOGRAPHIC_DATA] [GEOGRAPHIC…" at bounding box center [856, 488] width 647 height 786
